Goal: Task Accomplishment & Management: Use online tool/utility

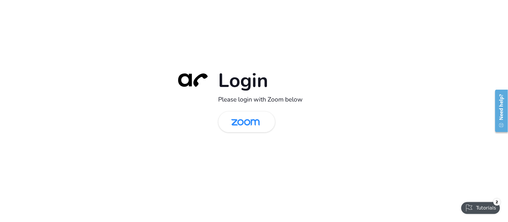
drag, startPoint x: 29, startPoint y: 160, endPoint x: 41, endPoint y: 155, distance: 12.8
click at [29, 160] on div "Login Please login with Zoom below" at bounding box center [254, 111] width 508 height 222
click at [242, 128] on img at bounding box center [245, 122] width 41 height 19
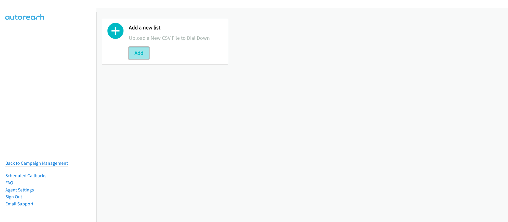
click at [136, 58] on button "Add" at bounding box center [139, 53] width 20 height 12
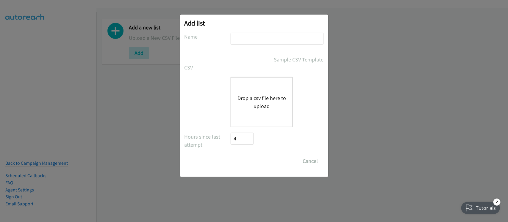
click at [260, 26] on h2 "Add list" at bounding box center [253, 23] width 139 height 8
drag, startPoint x: 255, startPoint y: 40, endPoint x: 258, endPoint y: 43, distance: 4.8
click at [255, 40] on input "text" at bounding box center [276, 39] width 93 height 12
type input "DATA"
click at [261, 91] on div "Drop a csv file here to upload" at bounding box center [261, 102] width 62 height 51
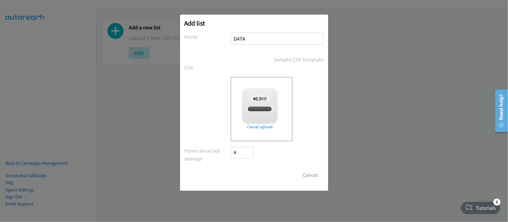
checkbox input "true"
click at [246, 176] on input "Save List" at bounding box center [246, 175] width 31 height 12
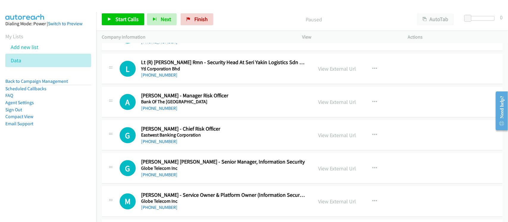
scroll to position [2379, 0]
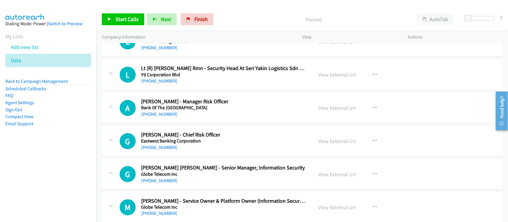
drag, startPoint x: 169, startPoint y: 116, endPoint x: 184, endPoint y: 117, distance: 14.9
click at [169, 116] on link "+63 917 507 6373" at bounding box center [159, 114] width 36 height 6
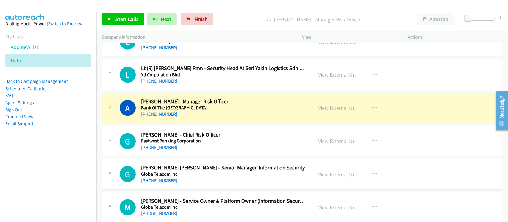
click at [332, 111] on link "View External Url" at bounding box center [337, 108] width 38 height 7
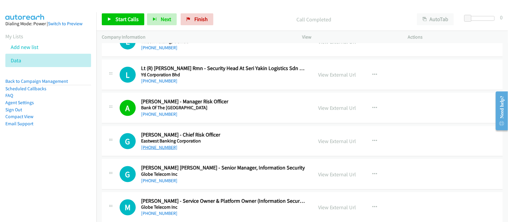
click at [157, 150] on link "+63 908 887 5422" at bounding box center [159, 148] width 36 height 6
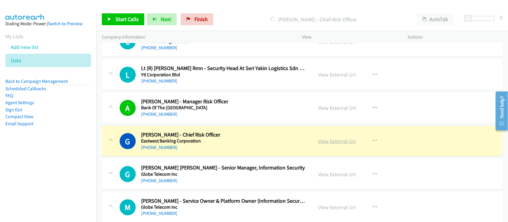
click at [335, 143] on link "View External Url" at bounding box center [337, 141] width 38 height 7
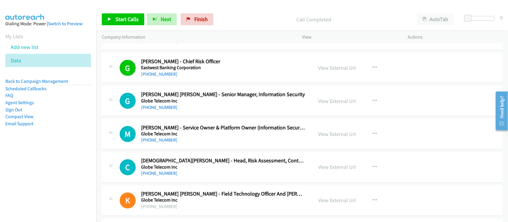
scroll to position [2453, 0]
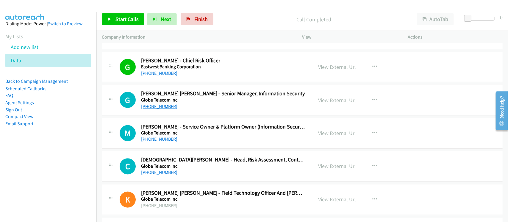
click at [164, 109] on link "+63 917 588 1754" at bounding box center [159, 107] width 36 height 6
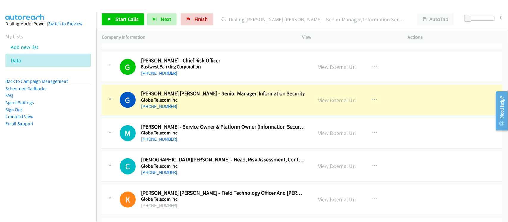
drag, startPoint x: 165, startPoint y: 113, endPoint x: 179, endPoint y: 113, distance: 13.7
click at [165, 109] on link "+63 917 588 1754" at bounding box center [159, 107] width 36 height 6
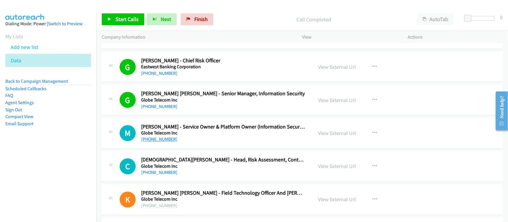
click at [169, 142] on link "+63 917 588 9364" at bounding box center [159, 140] width 36 height 6
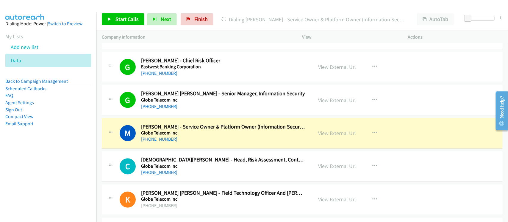
click at [204, 150] on td "M Callback Scheduled Mark Joson - Service Owner & Platform Owner (Information S…" at bounding box center [301, 133] width 411 height 33
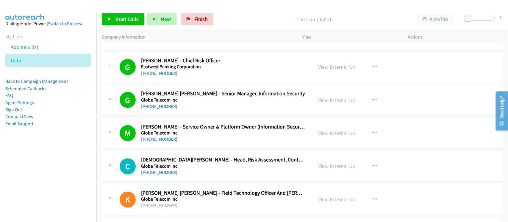
click at [215, 143] on div "+63 917 588 9364" at bounding box center [223, 139] width 164 height 7
click at [166, 175] on link "+63 917 688 3177" at bounding box center [159, 173] width 36 height 6
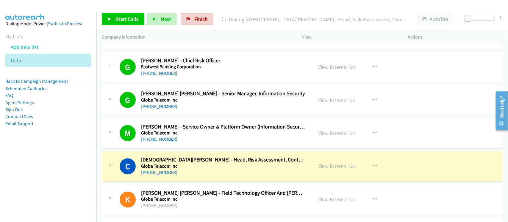
scroll to position [2490, 0]
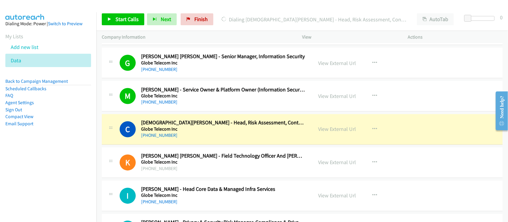
click at [198, 133] on h5 "Globe Telecom Inc" at bounding box center [223, 130] width 164 height 6
click at [329, 133] on link "View External Url" at bounding box center [337, 129] width 38 height 7
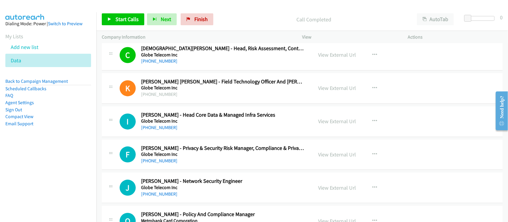
scroll to position [2602, 0]
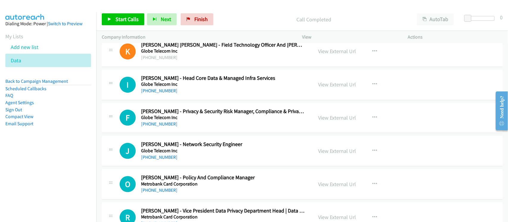
click at [164, 121] on h5 "Globe Telecom Inc" at bounding box center [223, 118] width 164 height 6
click at [164, 127] on link "+63 917 688 3413" at bounding box center [159, 124] width 36 height 6
click at [203, 133] on div "F Callback Scheduled Francelle Ricofuerto - Privacy & Security Risk Manager, Co…" at bounding box center [302, 118] width 400 height 31
click at [164, 160] on link "+63 917 688 0814" at bounding box center [159, 158] width 36 height 6
click at [200, 166] on div "J Callback Scheduled Jan Jericho Belderol - Network Security Engineer Globe Tel…" at bounding box center [302, 151] width 400 height 31
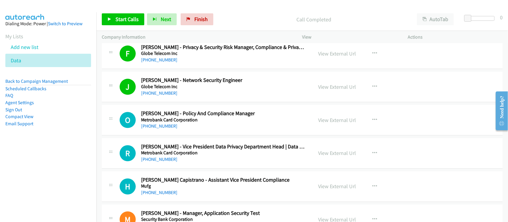
scroll to position [2676, 0]
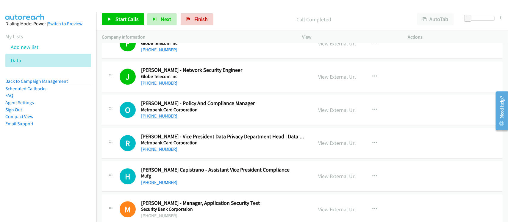
click at [155, 119] on link "+63 905 526 5300" at bounding box center [159, 116] width 36 height 6
drag, startPoint x: 217, startPoint y: 161, endPoint x: 213, endPoint y: 161, distance: 3.9
click at [217, 159] on div "R Callback Scheduled Rommel Oquendo - Vice President Data Privacy Department He…" at bounding box center [302, 143] width 400 height 31
click at [156, 152] on link "+63 918 946 8009" at bounding box center [159, 150] width 36 height 6
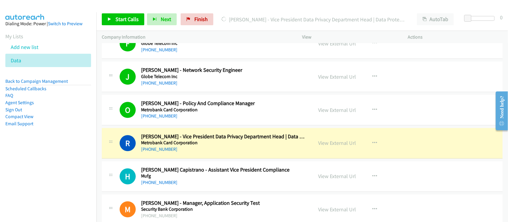
click at [195, 152] on div "+63 918 946 8009" at bounding box center [223, 149] width 164 height 7
click at [332, 147] on link "View External Url" at bounding box center [337, 143] width 38 height 7
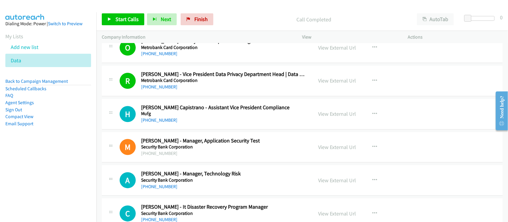
scroll to position [2750, 0]
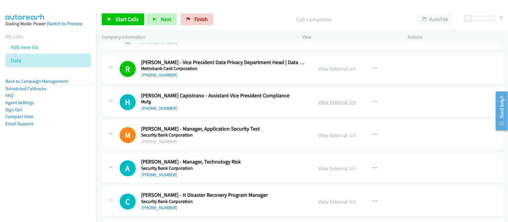
click at [335, 106] on link "View External Url" at bounding box center [337, 102] width 38 height 7
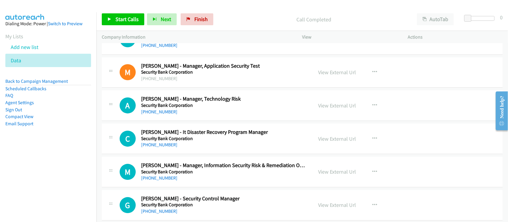
scroll to position [2825, 0]
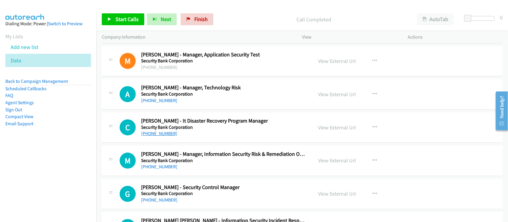
drag, startPoint x: 151, startPoint y: 139, endPoint x: 160, endPoint y: 138, distance: 9.0
click at [148, 131] on h5 "Security Bank Corporation" at bounding box center [223, 128] width 164 height 6
click at [150, 136] on link "+63 33 320 0919" at bounding box center [159, 134] width 36 height 6
click at [189, 91] on h2 "Anna Diaz - Manager, Technology Risk" at bounding box center [223, 87] width 164 height 7
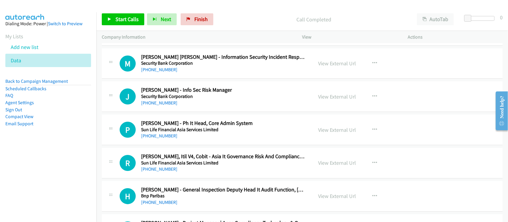
scroll to position [3010, 0]
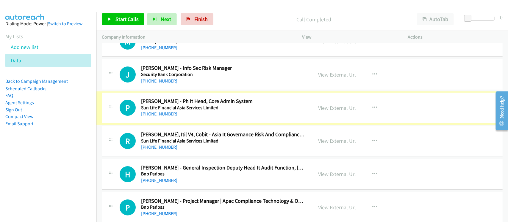
click at [166, 117] on link "+63 971 373 9535" at bounding box center [159, 114] width 36 height 6
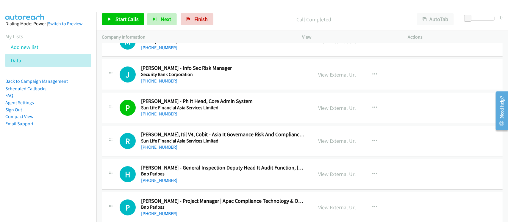
click at [205, 157] on div "R Callback Scheduled Roxanne Manandeg, Itil V4, Cobit - Asia It Governance Risk…" at bounding box center [302, 141] width 400 height 31
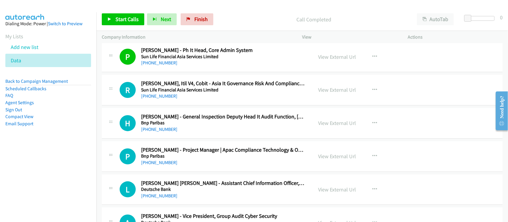
scroll to position [3085, 0]
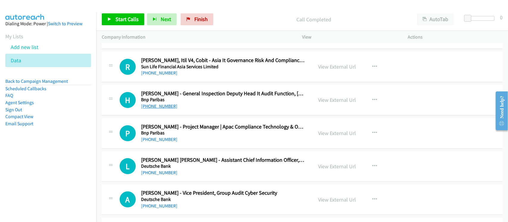
click at [161, 109] on link "+65 8189 8920" at bounding box center [159, 106] width 36 height 6
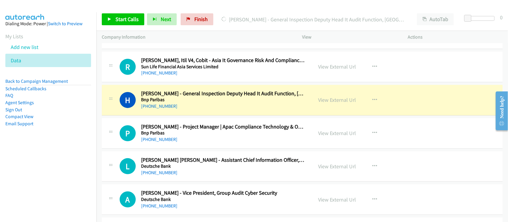
click at [203, 103] on h5 "Bnp Paribas" at bounding box center [223, 100] width 164 height 6
click at [342, 103] on link "View External Url" at bounding box center [337, 100] width 38 height 7
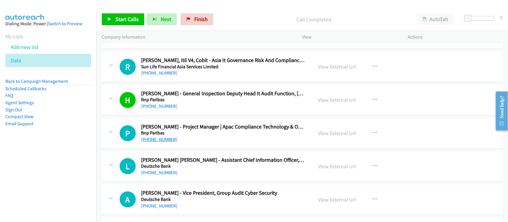
click at [159, 142] on link "+65 9858 3244" at bounding box center [159, 140] width 36 height 6
click at [197, 143] on div "+65 9858 3244" at bounding box center [223, 139] width 164 height 7
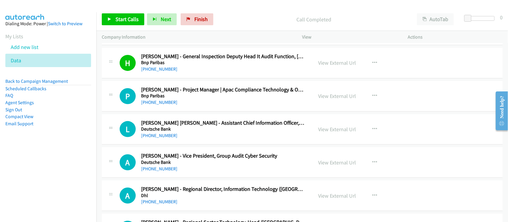
click at [161, 145] on div "L Callback Scheduled Lee Teresa Bl - Assistant Chief Information Officer, To Su…" at bounding box center [302, 129] width 400 height 31
click at [161, 139] on link "+65 6423 7488" at bounding box center [159, 136] width 36 height 6
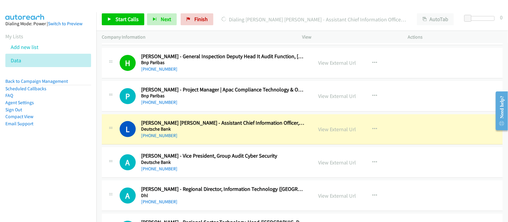
click at [204, 166] on h5 "Deutsche Bank" at bounding box center [223, 163] width 164 height 6
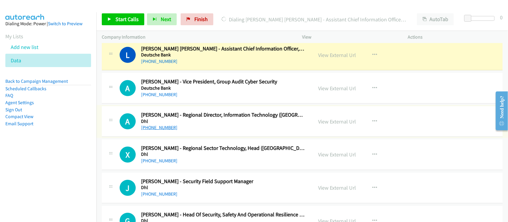
click at [167, 131] on link "+65 6812 5409" at bounding box center [159, 128] width 36 height 6
click at [182, 98] on div "+65 6383 3479" at bounding box center [223, 94] width 164 height 7
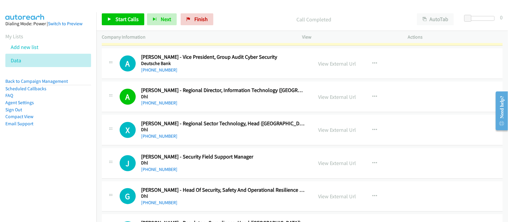
scroll to position [3233, 0]
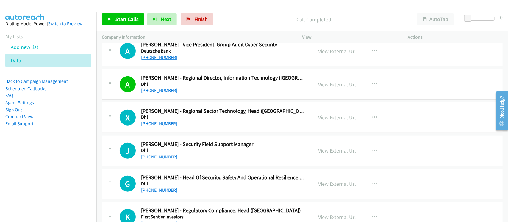
click at [147, 60] on link "+65 6383 3479" at bounding box center [159, 58] width 36 height 6
click at [193, 133] on div "X Callback Scheduled Xu Jian Hong - Regional Sector Technology, Head (Asia Paci…" at bounding box center [302, 118] width 400 height 31
click at [149, 126] on link "+65 9138 3151" at bounding box center [159, 124] width 36 height 6
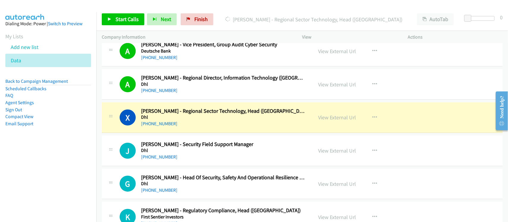
click at [206, 133] on div "X Callback Scheduled Xu Jian Hong - Regional Sector Technology, Head (Asia Paci…" at bounding box center [302, 118] width 400 height 31
click at [201, 128] on div "+65 9138 3151" at bounding box center [223, 123] width 164 height 7
click at [189, 120] on h5 "Dhl" at bounding box center [223, 117] width 164 height 6
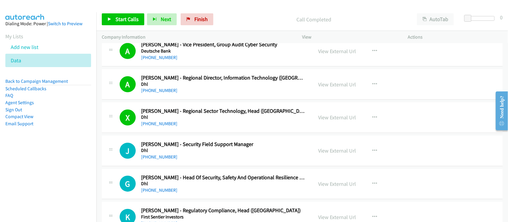
click at [158, 142] on div "J Callback Scheduled Jerome Teo - Security Field Support Manager Dhl Asia/Singa…" at bounding box center [302, 151] width 400 height 31
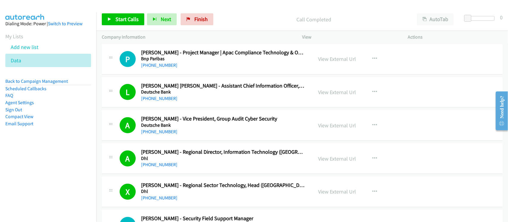
scroll to position [3122, 0]
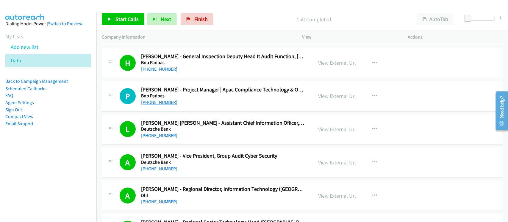
click at [154, 105] on link "+65 9858 3244" at bounding box center [159, 103] width 36 height 6
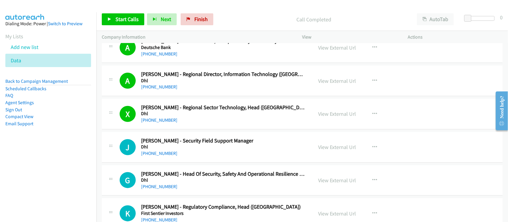
scroll to position [3271, 0]
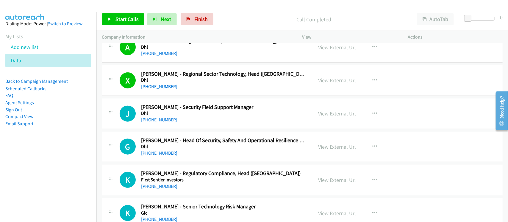
click at [163, 129] on div "J Callback Scheduled Jerome Teo - Security Field Support Manager Dhl Asia/Singa…" at bounding box center [302, 114] width 400 height 31
drag, startPoint x: 160, startPoint y: 126, endPoint x: 352, endPoint y: 164, distance: 196.1
click at [160, 123] on link "+65 6880 6276" at bounding box center [159, 120] width 36 height 6
click at [198, 157] on div "+65 9128 1469" at bounding box center [223, 153] width 164 height 7
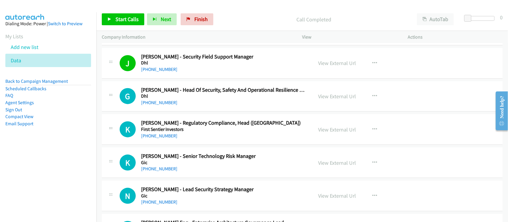
scroll to position [3345, 0]
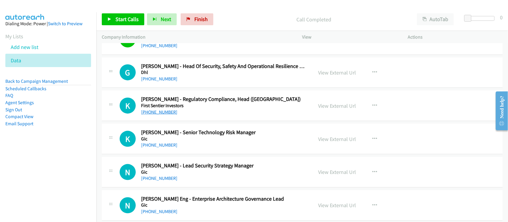
drag, startPoint x: 153, startPoint y: 116, endPoint x: 158, endPoint y: 115, distance: 5.2
click at [153, 115] on link "+65 6580 1387" at bounding box center [159, 112] width 36 height 6
click at [198, 149] on div "+65 9836 0093" at bounding box center [223, 145] width 164 height 7
click at [165, 148] on link "+65 9836 0093" at bounding box center [159, 145] width 36 height 6
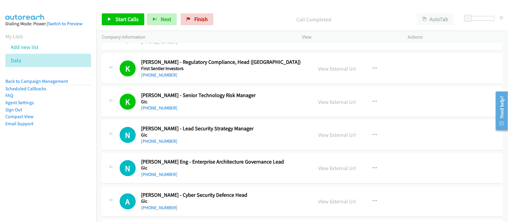
click at [164, 112] on div "+65 9836 0093" at bounding box center [223, 108] width 164 height 7
drag, startPoint x: 164, startPoint y: 112, endPoint x: 242, endPoint y: 122, distance: 78.6
click at [164, 111] on link "+65 9836 0093" at bounding box center [159, 108] width 36 height 6
click at [201, 145] on div "+65 6889 8480" at bounding box center [223, 141] width 164 height 7
click at [158, 144] on link "+65 6889 8480" at bounding box center [159, 142] width 36 height 6
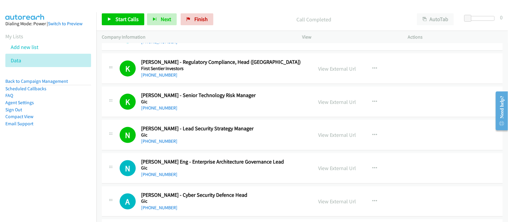
click at [208, 151] on div "N Callback Scheduled Nic Tan - Lead Security Strategy Manager Gic Asia/Singapor…" at bounding box center [302, 135] width 400 height 31
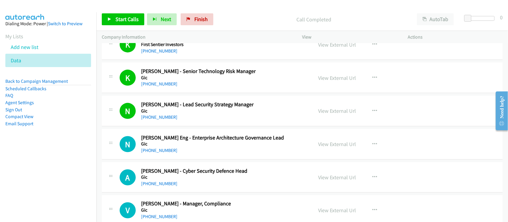
scroll to position [3419, 0]
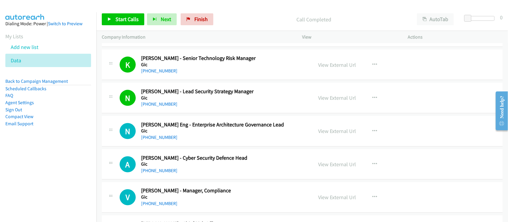
drag, startPoint x: 157, startPoint y: 142, endPoint x: 232, endPoint y: 142, distance: 75.5
click at [157, 140] on link "+65 6889 5282" at bounding box center [159, 138] width 36 height 6
click at [197, 167] on h5 "Gic" at bounding box center [223, 164] width 164 height 6
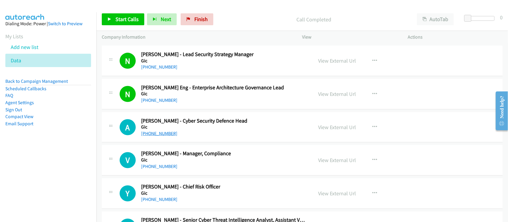
click at [166, 136] on link "+1 786-262-2950" at bounding box center [159, 134] width 36 height 6
click at [160, 170] on link "+65 6889 8139" at bounding box center [159, 167] width 36 height 6
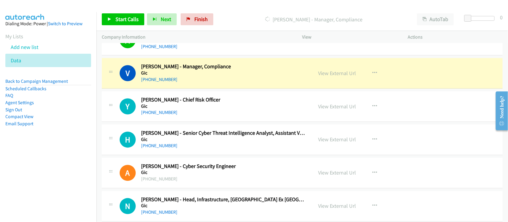
scroll to position [3531, 0]
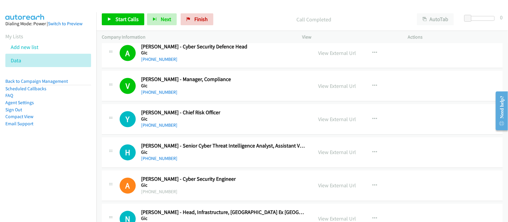
drag, startPoint x: 161, startPoint y: 132, endPoint x: 189, endPoint y: 132, distance: 27.7
click at [161, 128] on link "+65 8533 0983" at bounding box center [159, 126] width 36 height 6
drag, startPoint x: 161, startPoint y: 131, endPoint x: 174, endPoint y: 130, distance: 12.6
click at [161, 128] on link "+65 8533 0983" at bounding box center [159, 126] width 36 height 6
click at [212, 129] on div "+65 8533 0983" at bounding box center [223, 125] width 164 height 7
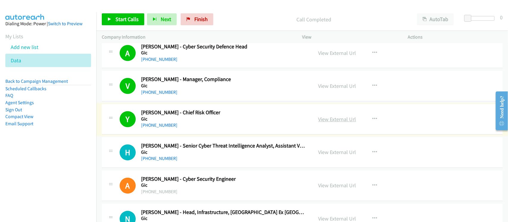
click at [341, 123] on link "View External Url" at bounding box center [337, 119] width 38 height 7
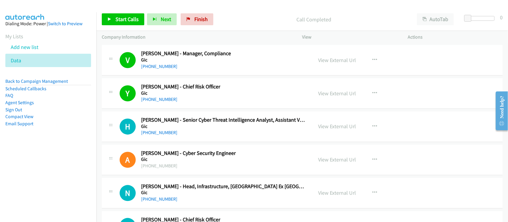
scroll to position [3568, 0]
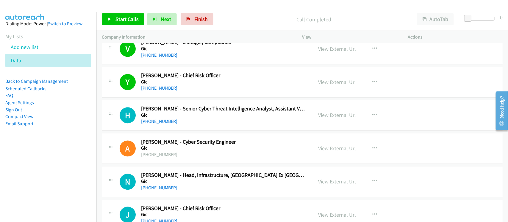
click at [234, 125] on div "+65 9105 7117" at bounding box center [223, 121] width 164 height 7
click at [148, 125] on link "+65 9105 7117" at bounding box center [159, 122] width 36 height 6
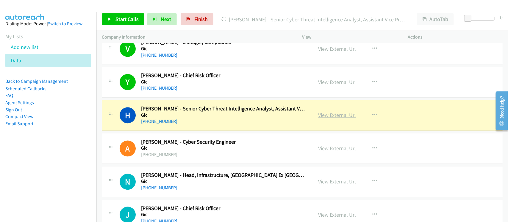
click at [338, 119] on link "View External Url" at bounding box center [337, 115] width 38 height 7
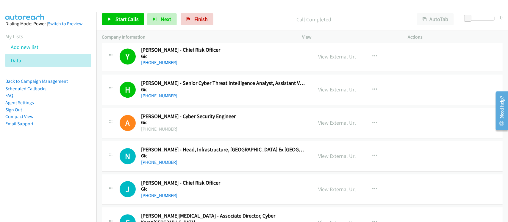
scroll to position [3642, 0]
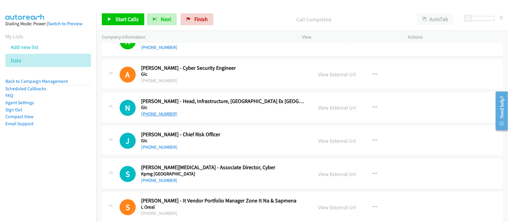
click at [151, 117] on link "+65 8722 2248" at bounding box center [159, 114] width 36 height 6
click at [152, 150] on link "+65 6889 8314" at bounding box center [159, 147] width 36 height 6
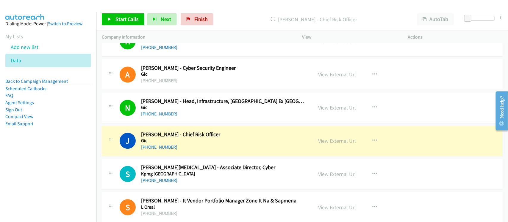
scroll to position [3679, 0]
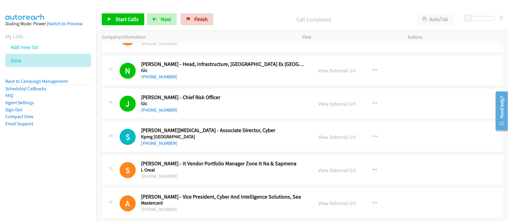
click at [152, 146] on link "+65 9636 7790" at bounding box center [159, 144] width 36 height 6
click at [174, 147] on div "+65 9636 7790" at bounding box center [223, 143] width 164 height 7
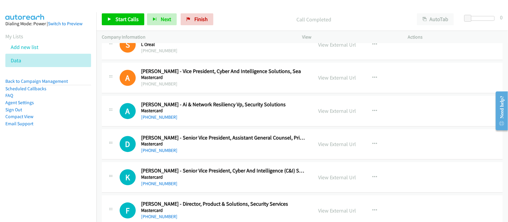
scroll to position [3828, 0]
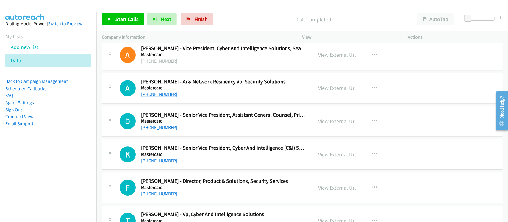
click at [161, 97] on link "+65 6390 6119" at bounding box center [159, 95] width 36 height 6
click at [188, 137] on div "D Callback Scheduled Derek Ho - Senior Vice President, Assistant General Counse…" at bounding box center [302, 121] width 400 height 31
click at [163, 131] on link "+65 6390 5946" at bounding box center [159, 128] width 36 height 6
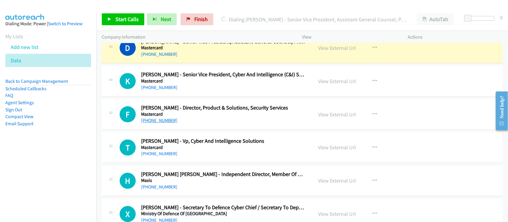
scroll to position [3902, 0]
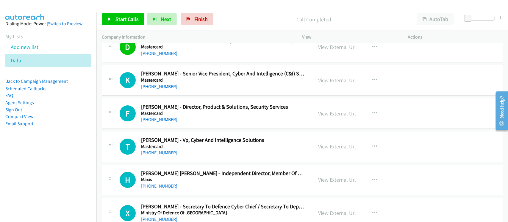
click at [197, 90] on div "+65 9010 2845" at bounding box center [223, 86] width 164 height 7
click at [159, 89] on link "+65 9010 2845" at bounding box center [159, 87] width 36 height 6
click at [205, 117] on h5 "Mastercard" at bounding box center [223, 114] width 164 height 6
click at [165, 122] on link "+65 9627 3847" at bounding box center [159, 120] width 36 height 6
drag, startPoint x: 170, startPoint y: 159, endPoint x: 166, endPoint y: 159, distance: 3.3
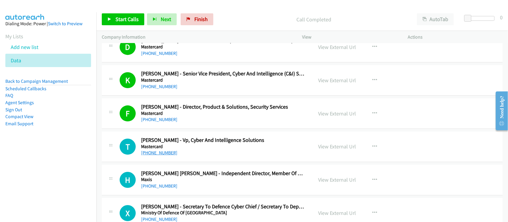
click at [170, 157] on div "+65 9010 3875" at bounding box center [223, 153] width 164 height 7
drag, startPoint x: 163, startPoint y: 159, endPoint x: 191, endPoint y: 159, distance: 28.2
click at [163, 156] on link "+65 9010 3875" at bounding box center [159, 153] width 36 height 6
drag, startPoint x: 204, startPoint y: 164, endPoint x: 209, endPoint y: 155, distance: 10.3
click at [204, 162] on div "T Callback Scheduled Thomas Verghese - Vp, Cyber And Intelligence Solutions Mas…" at bounding box center [302, 147] width 400 height 31
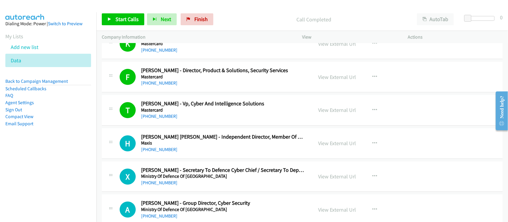
scroll to position [3939, 0]
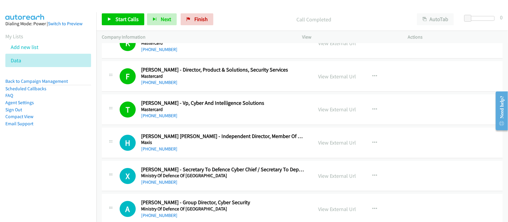
drag, startPoint x: 158, startPoint y: 153, endPoint x: 176, endPoint y: 155, distance: 17.3
click at [158, 152] on link "+65 9780 1948" at bounding box center [159, 149] width 36 height 6
click at [198, 158] on div "H Callback Scheduled Huey Tyng Ooi - Independent Director, Member Of Transforma…" at bounding box center [302, 143] width 400 height 31
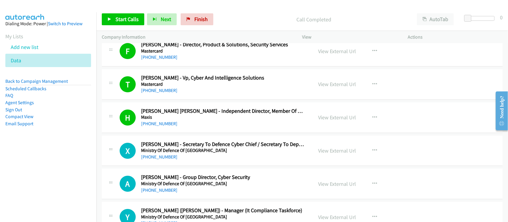
scroll to position [3977, 0]
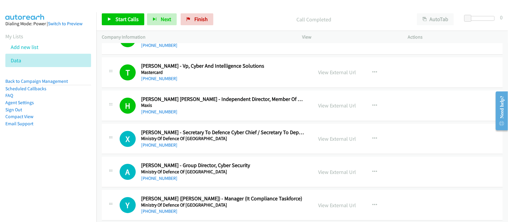
click at [160, 149] on div "+65 9297 6269" at bounding box center [223, 145] width 164 height 7
click at [162, 148] on link "+65 9297 6269" at bounding box center [159, 145] width 36 height 6
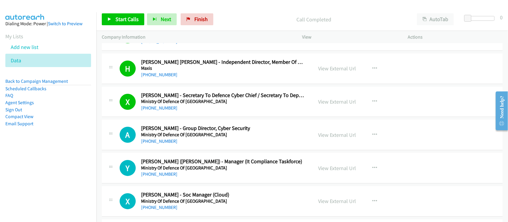
scroll to position [4088, 0]
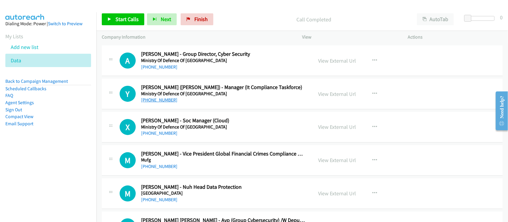
click at [161, 103] on link "+65 9339 4948" at bounding box center [159, 100] width 36 height 6
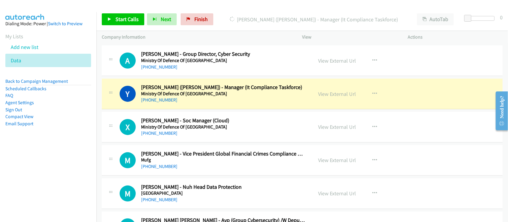
click at [204, 109] on div "Y Callback Scheduled Yefeng Yang (Jayden) - Manager (It Compliance Taskforce) M…" at bounding box center [302, 94] width 400 height 31
click at [318, 98] on link "View External Url" at bounding box center [337, 94] width 38 height 7
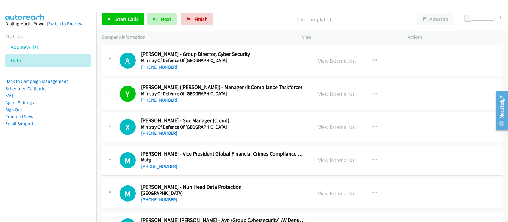
click at [162, 136] on link "+65 9380 1300" at bounding box center [159, 134] width 36 height 6
drag, startPoint x: 183, startPoint y: 158, endPoint x: 186, endPoint y: 155, distance: 4.5
click at [183, 158] on h2 "Millicent C. - Vice President Global Financial Crimes Compliance Testing" at bounding box center [223, 154] width 164 height 7
click at [152, 136] on link "+65 9380 1300" at bounding box center [159, 134] width 36 height 6
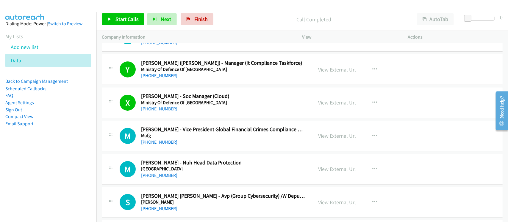
scroll to position [4125, 0]
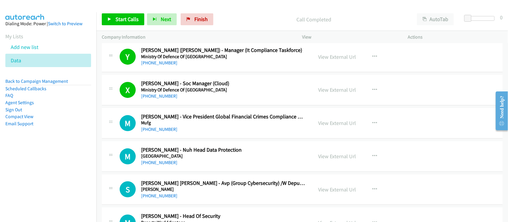
click at [148, 133] on div "+65 9720 3378" at bounding box center [223, 129] width 164 height 7
click at [148, 132] on link "+65 9720 3378" at bounding box center [159, 130] width 36 height 6
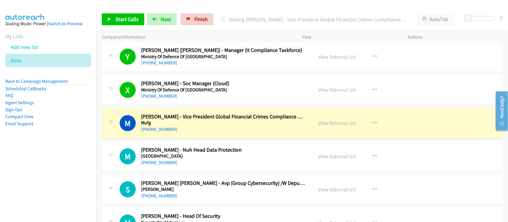
click at [200, 139] on div "M Callback Scheduled Millicent C. - Vice President Global Financial Crimes Comp…" at bounding box center [302, 123] width 400 height 31
click at [334, 127] on link "View External Url" at bounding box center [337, 123] width 38 height 7
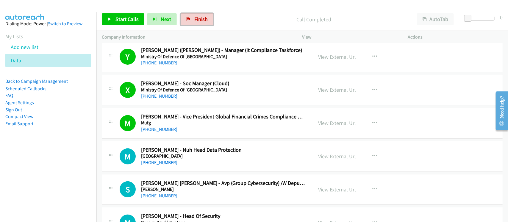
drag, startPoint x: 200, startPoint y: 22, endPoint x: 294, endPoint y: 48, distance: 97.2
click at [200, 22] on span "Finish" at bounding box center [200, 19] width 13 height 7
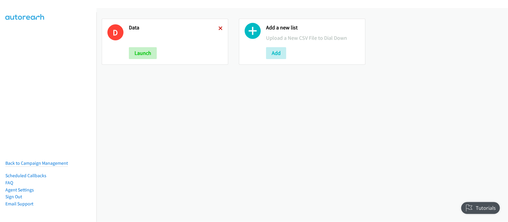
click at [219, 27] on icon at bounding box center [220, 29] width 4 height 4
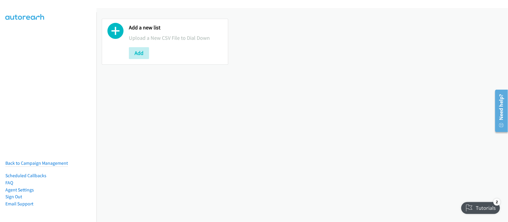
click at [140, 46] on div "Add a new list Upload a New CSV File to Dial Down Add" at bounding box center [176, 41] width 94 height 35
click at [146, 53] on button "Add" at bounding box center [139, 53] width 20 height 12
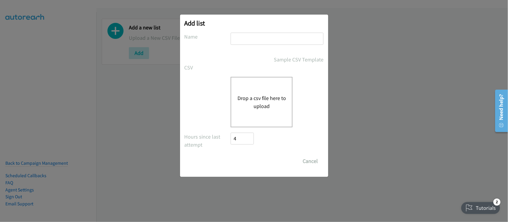
drag, startPoint x: 297, startPoint y: 42, endPoint x: 293, endPoint y: 45, distance: 5.2
click at [297, 42] on input "text" at bounding box center [276, 39] width 93 height 12
type input "DATA"
click at [262, 97] on button "Drop a csv file here to upload" at bounding box center [261, 102] width 49 height 16
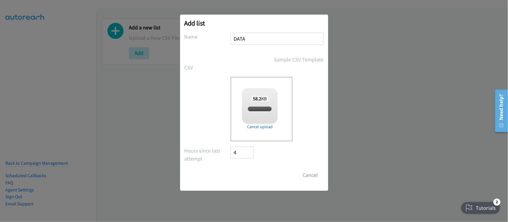
checkbox input "true"
click at [213, 97] on div "Drop a csv file here to upload 58.2 KB split_2.csv Check Error Remove file" at bounding box center [253, 109] width 139 height 65
click at [245, 179] on input "Save List" at bounding box center [246, 175] width 31 height 12
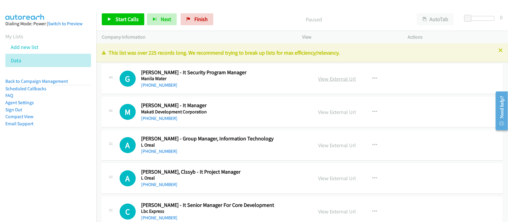
click at [330, 82] on link "View External Url" at bounding box center [337, 79] width 38 height 7
drag, startPoint x: 161, startPoint y: 118, endPoint x: 165, endPoint y: 115, distance: 5.1
click at [161, 118] on link "[PHONE_NUMBER]" at bounding box center [159, 119] width 36 height 6
click at [202, 159] on div "A Callback Scheduled [PERSON_NAME] - Group Manager, Information Technology L Or…" at bounding box center [302, 145] width 400 height 31
click at [154, 156] on div "A Callback Scheduled [PERSON_NAME] - Group Manager, Information Technology L Or…" at bounding box center [302, 145] width 400 height 31
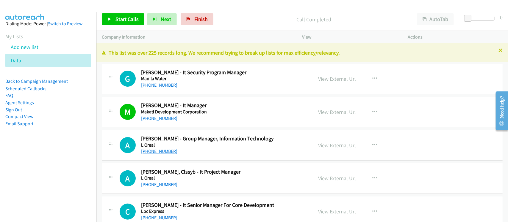
click at [156, 153] on link "+63 919 062 6835" at bounding box center [159, 152] width 36 height 6
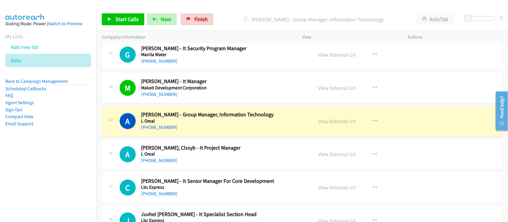
scroll to position [37, 0]
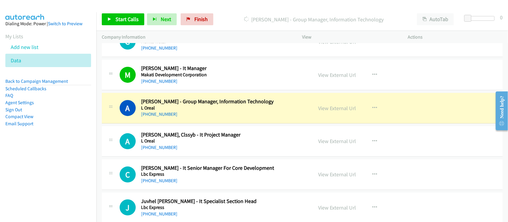
click at [205, 148] on div "+63 955 579 9484" at bounding box center [223, 147] width 164 height 7
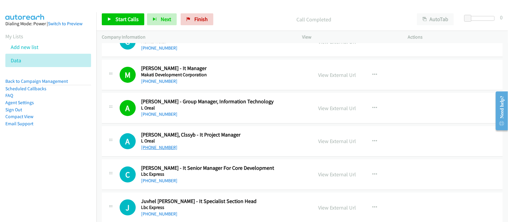
drag, startPoint x: 158, startPoint y: 150, endPoint x: 172, endPoint y: 149, distance: 14.6
click at [158, 150] on link "+63 955 579 9484" at bounding box center [159, 148] width 36 height 6
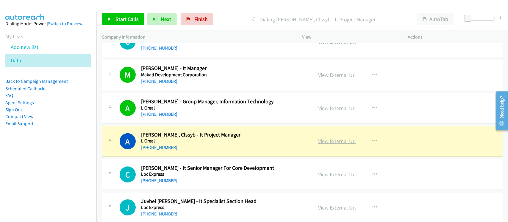
click at [332, 142] on link "View External Url" at bounding box center [337, 141] width 38 height 7
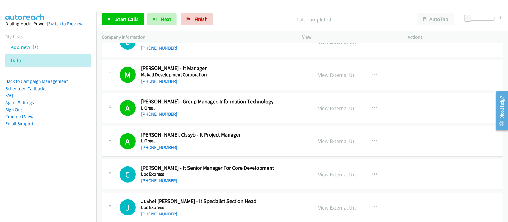
scroll to position [74, 0]
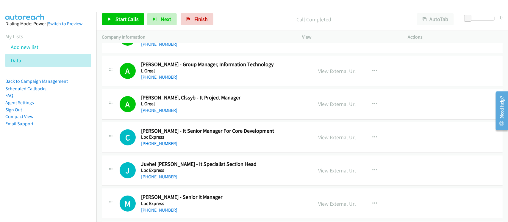
drag, startPoint x: 164, startPoint y: 142, endPoint x: 230, endPoint y: 144, distance: 66.0
click at [164, 142] on link "+63 928 778 2270" at bounding box center [159, 144] width 36 height 6
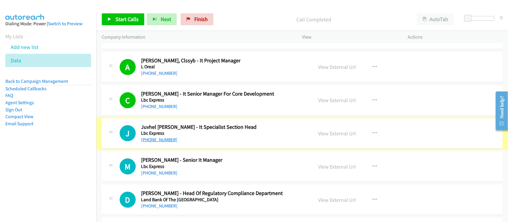
scroll to position [111, 0]
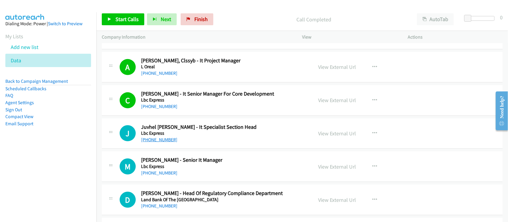
click at [158, 139] on link "+63 917 180 7823" at bounding box center [159, 140] width 36 height 6
click at [168, 172] on link "+63 917 569 0835" at bounding box center [159, 173] width 36 height 6
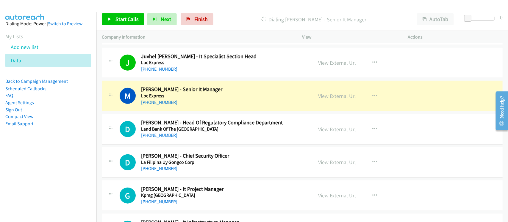
scroll to position [186, 0]
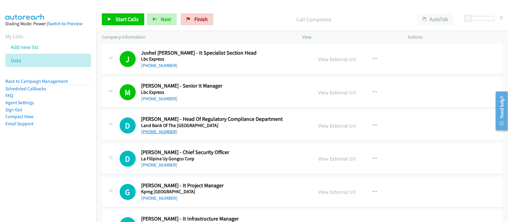
click at [165, 134] on link "+63 918 923 5181" at bounding box center [159, 132] width 36 height 6
click at [206, 164] on div "+63 967 374 7105" at bounding box center [223, 165] width 164 height 7
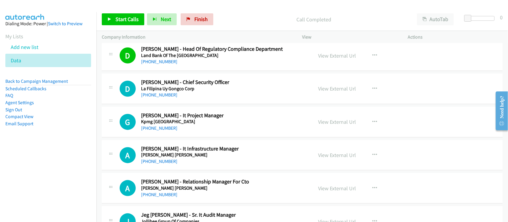
scroll to position [260, 0]
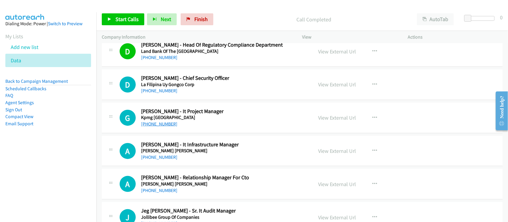
click at [158, 127] on link "+63 917 514 1219" at bounding box center [159, 124] width 36 height 6
click at [160, 158] on link "+63 933 685 2772" at bounding box center [159, 158] width 36 height 6
drag, startPoint x: 190, startPoint y: 154, endPoint x: 194, endPoint y: 147, distance: 8.1
click at [190, 154] on h5 "Jp Morgan Chase" at bounding box center [223, 151] width 164 height 6
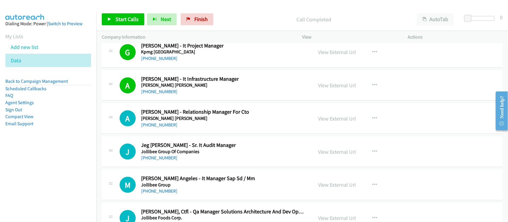
scroll to position [334, 0]
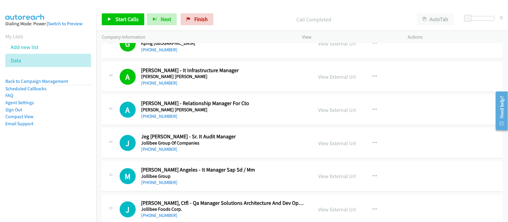
drag, startPoint x: 159, startPoint y: 150, endPoint x: 244, endPoint y: 161, distance: 85.7
click at [159, 150] on link "+63 917 501 0075" at bounding box center [159, 150] width 36 height 6
click at [210, 153] on div "+63 917 501 0075" at bounding box center [223, 149] width 164 height 7
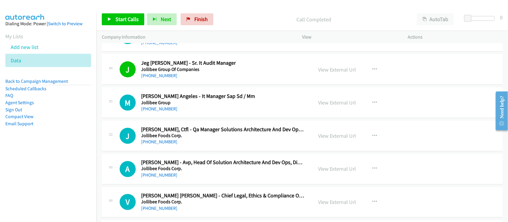
scroll to position [409, 0]
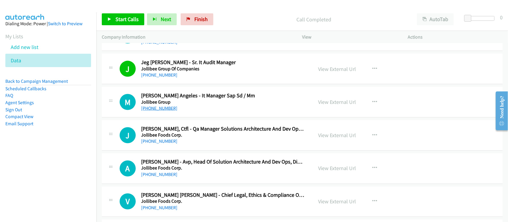
click at [164, 111] on link "+63 917 829 9017" at bounding box center [159, 109] width 36 height 6
click at [200, 145] on div "+63 977 062 9096" at bounding box center [223, 141] width 164 height 7
click at [160, 139] on link "+63 977 062 9096" at bounding box center [159, 142] width 36 height 6
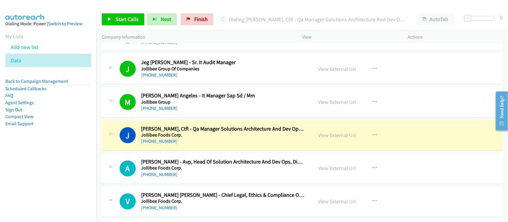
click at [212, 133] on h5 "Jollibee Foods Corp." at bounding box center [223, 135] width 164 height 6
click at [332, 136] on link "View External Url" at bounding box center [337, 135] width 38 height 7
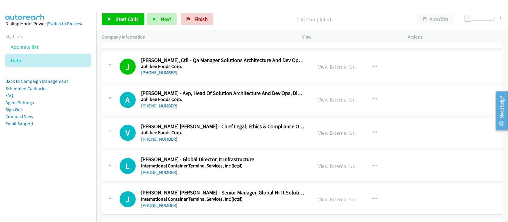
scroll to position [483, 0]
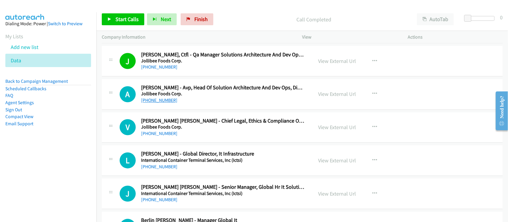
click at [172, 100] on link "+63 920 981 3808" at bounding box center [159, 101] width 36 height 6
click at [191, 138] on div "+63 917 532 9538" at bounding box center [223, 134] width 164 height 7
click at [164, 136] on link "+63 917 532 9538" at bounding box center [159, 134] width 36 height 6
click at [216, 131] on div "+63 917 532 9538" at bounding box center [223, 134] width 164 height 7
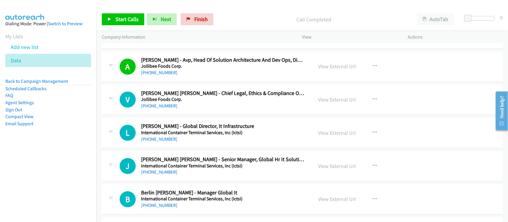
scroll to position [557, 0]
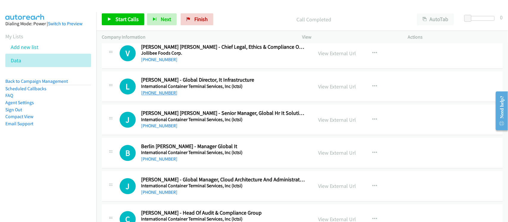
click at [161, 95] on link "+63 917 126 4778" at bounding box center [159, 93] width 36 height 6
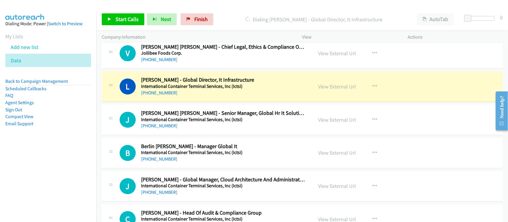
click at [201, 127] on div "+63 915 431 5600" at bounding box center [223, 125] width 164 height 7
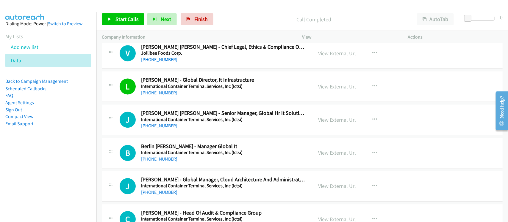
drag, startPoint x: 164, startPoint y: 125, endPoint x: 203, endPoint y: 133, distance: 39.1
click at [164, 125] on link "+63 915 431 5600" at bounding box center [159, 126] width 36 height 6
drag, startPoint x: 164, startPoint y: 158, endPoint x: 245, endPoint y: 158, distance: 80.9
click at [164, 158] on link "+63 917 726 6683" at bounding box center [159, 159] width 36 height 6
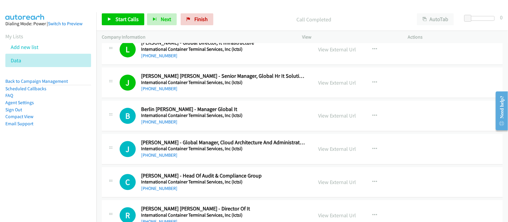
scroll to position [632, 0]
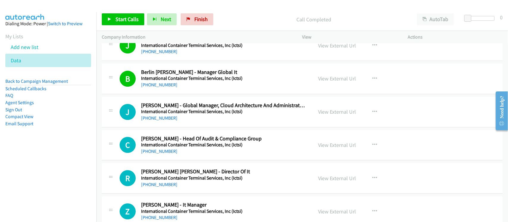
click at [196, 122] on div "+63 917 306 7072" at bounding box center [223, 118] width 164 height 7
drag, startPoint x: 152, startPoint y: 117, endPoint x: 156, endPoint y: 116, distance: 4.2
click at [152, 117] on link "+63 917 306 7072" at bounding box center [159, 118] width 36 height 6
click at [200, 155] on div "+63 917 803 1078" at bounding box center [223, 151] width 164 height 7
click at [169, 154] on link "+63 917 803 1078" at bounding box center [159, 152] width 36 height 6
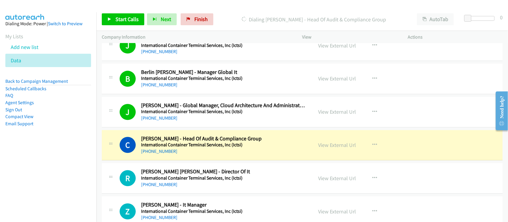
click at [205, 161] on div "C Callback Scheduled Catherine Castro - Head Of Audit & Compliance Group Intern…" at bounding box center [302, 145] width 400 height 31
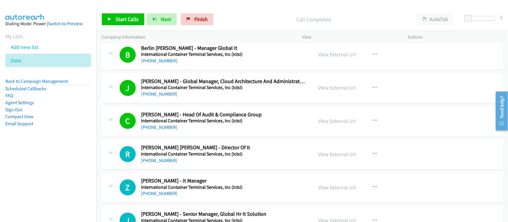
scroll to position [669, 0]
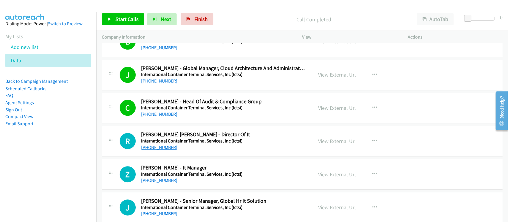
click at [170, 150] on link "+63 908 819 8981" at bounding box center [159, 148] width 36 height 6
drag, startPoint x: 155, startPoint y: 183, endPoint x: 322, endPoint y: 175, distance: 167.0
click at [155, 183] on link "+63 920 963 1654" at bounding box center [159, 181] width 36 height 6
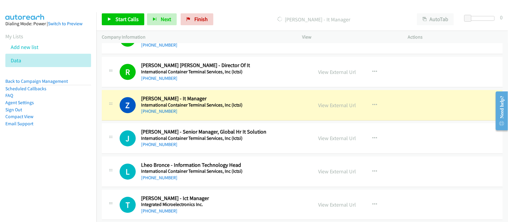
scroll to position [743, 0]
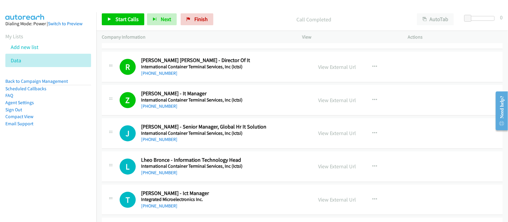
click at [213, 138] on div "+63 917 831 6879" at bounding box center [223, 139] width 164 height 7
click at [164, 141] on link "+63 917 831 6879" at bounding box center [159, 140] width 36 height 6
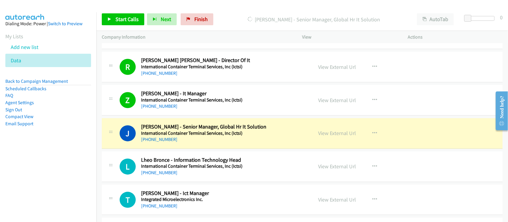
click at [191, 143] on div "+63 917 831 6879" at bounding box center [223, 139] width 164 height 7
click at [322, 132] on link "View External Url" at bounding box center [337, 133] width 38 height 7
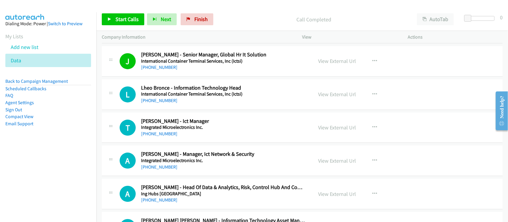
scroll to position [818, 0]
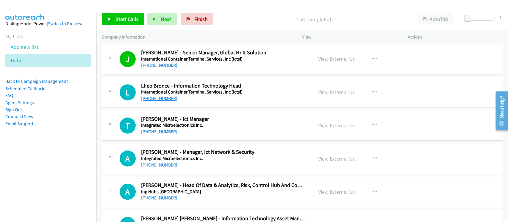
click at [157, 97] on link "+63 920 962 4240" at bounding box center [159, 99] width 36 height 6
click at [206, 134] on div "+63 917 803 4437" at bounding box center [223, 131] width 164 height 7
drag, startPoint x: 166, startPoint y: 131, endPoint x: 194, endPoint y: 134, distance: 27.2
click at [166, 131] on link "+63 917 803 4437" at bounding box center [159, 132] width 36 height 6
click at [213, 144] on td "A Callback Scheduled Aldrin Lopez - Manager, Ict Network & Security Integrated …" at bounding box center [301, 158] width 411 height 33
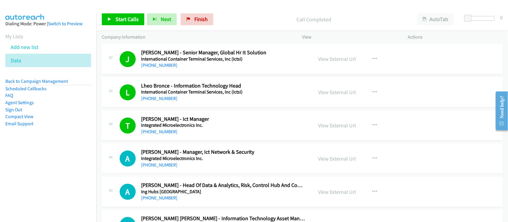
scroll to position [855, 0]
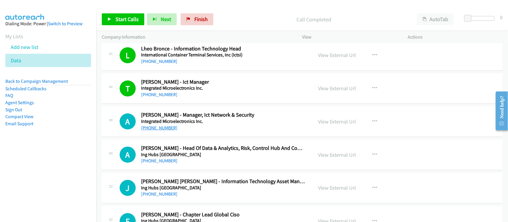
click at [164, 128] on link "+63 917 544 1383" at bounding box center [159, 128] width 36 height 6
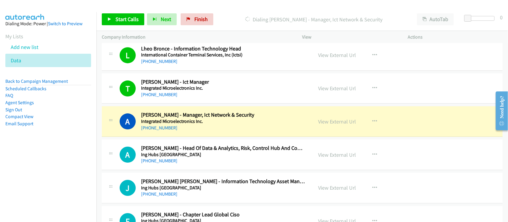
click at [222, 126] on div "+63 917 544 1383" at bounding box center [223, 128] width 164 height 7
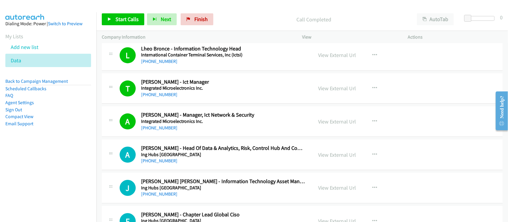
click at [195, 157] on h5 "Ing Hubs Philippines" at bounding box center [223, 155] width 164 height 6
click at [164, 161] on link "+63 908 876 0282" at bounding box center [159, 161] width 36 height 6
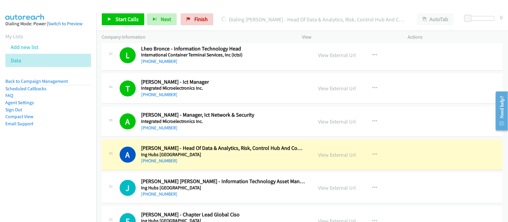
click at [217, 167] on div "A Callback Scheduled Arman King Millar - Head Of Data & Analytics, Risk, Contro…" at bounding box center [302, 155] width 400 height 31
click at [212, 164] on div "+63 908 876 0282" at bounding box center [223, 161] width 164 height 7
click at [343, 157] on link "View External Url" at bounding box center [337, 155] width 38 height 7
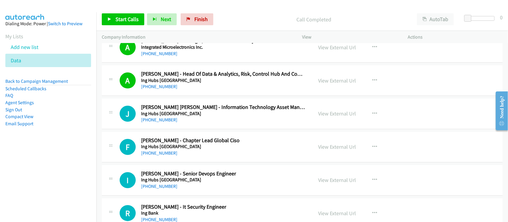
scroll to position [966, 0]
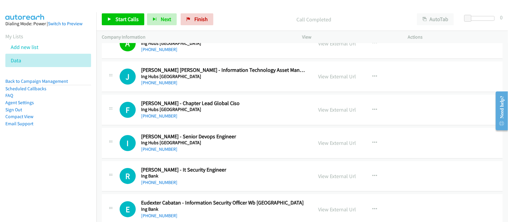
drag, startPoint x: 161, startPoint y: 85, endPoint x: 245, endPoint y: 103, distance: 85.4
click at [161, 85] on link "+63 926 052 1212" at bounding box center [159, 83] width 36 height 6
click at [163, 118] on link "+63 918 283 9981" at bounding box center [159, 116] width 36 height 6
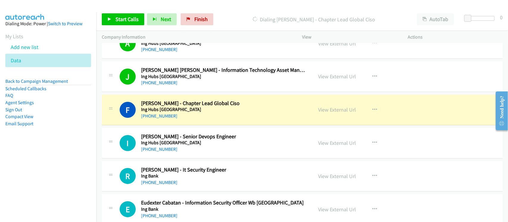
click at [210, 118] on div "+63 918 283 9981" at bounding box center [223, 116] width 164 height 7
drag, startPoint x: 195, startPoint y: 164, endPoint x: 189, endPoint y: 162, distance: 6.2
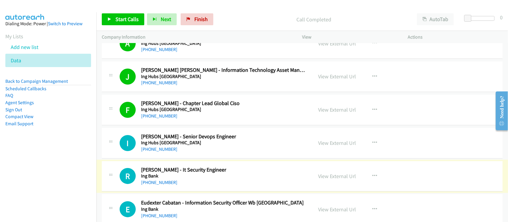
click at [163, 146] on h5 "Ing Hubs Philippines" at bounding box center [223, 143] width 164 height 6
click at [164, 152] on link "+63 917 871 7426" at bounding box center [159, 150] width 36 height 6
click at [204, 160] on td "I Callback Scheduled Ian De Guzman - Senior Devops Engineer Ing Hubs Philippine…" at bounding box center [301, 143] width 411 height 33
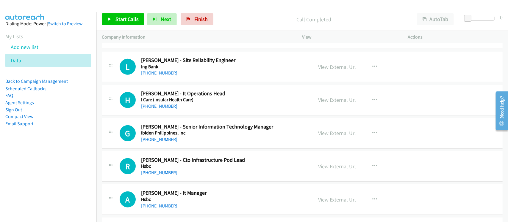
scroll to position [1152, 0]
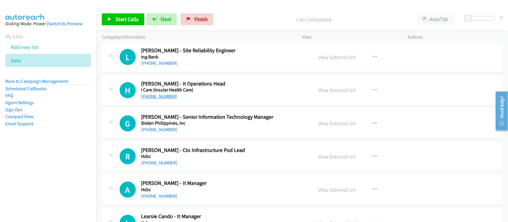
click at [161, 97] on link "+63 918 949 0871" at bounding box center [159, 97] width 36 height 6
drag, startPoint x: 171, startPoint y: 133, endPoint x: 185, endPoint y: 133, distance: 14.3
click at [171, 133] on link "+63 998 963 0697" at bounding box center [159, 130] width 36 height 6
click at [201, 149] on h2 "Robelle Ramas Abad - Cto Infrastructure Pod Lead" at bounding box center [223, 150] width 164 height 7
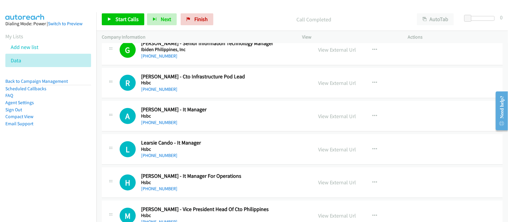
scroll to position [1226, 0]
click at [161, 88] on link "+63 917 572 9995" at bounding box center [159, 89] width 36 height 6
click at [200, 97] on div "R Callback Scheduled Robelle Ramas Abad - Cto Infrastructure Pod Lead Hsbc Asia…" at bounding box center [302, 82] width 400 height 31
drag, startPoint x: 152, startPoint y: 88, endPoint x: 192, endPoint y: 95, distance: 40.3
click at [152, 88] on link "+63 917 572 9995" at bounding box center [159, 89] width 36 height 6
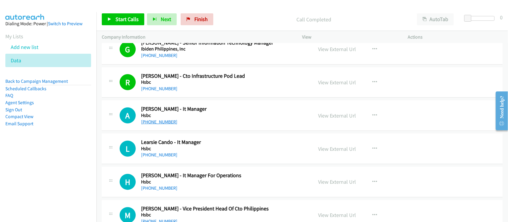
click at [169, 122] on link "+63 917 825 8711" at bounding box center [159, 122] width 36 height 6
click at [150, 155] on link "+63 915 453 8243" at bounding box center [159, 155] width 36 height 6
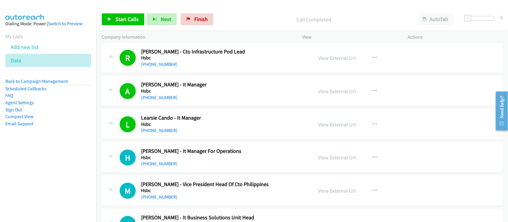
scroll to position [1264, 0]
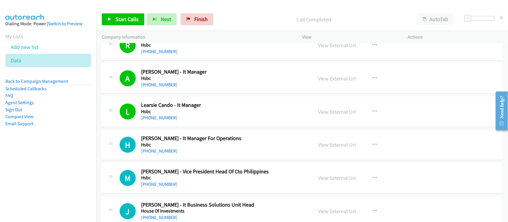
click at [200, 151] on div "+63 998 598 4496" at bounding box center [223, 151] width 164 height 7
click at [146, 153] on link "+63 998 598 4496" at bounding box center [159, 151] width 36 height 6
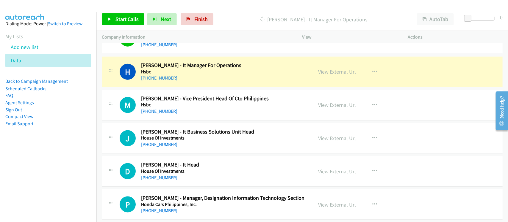
scroll to position [1338, 0]
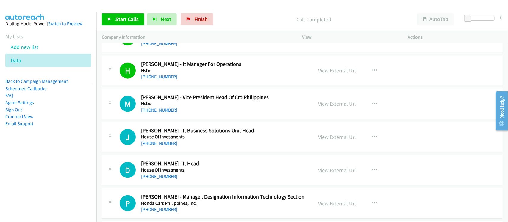
click at [150, 113] on link "+63 917 844 2121" at bounding box center [159, 110] width 36 height 6
drag, startPoint x: 152, startPoint y: 147, endPoint x: 155, endPoint y: 145, distance: 4.5
click at [152, 146] on link "+63 917 794 3044" at bounding box center [159, 144] width 36 height 6
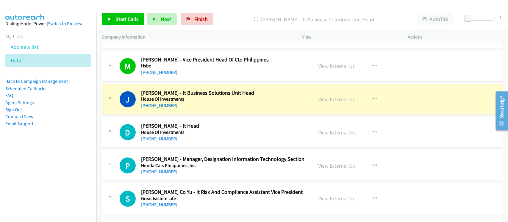
scroll to position [1375, 0]
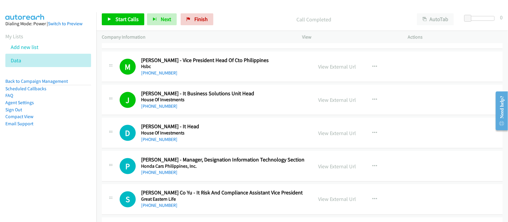
click at [169, 142] on link "+63 918 990 2529" at bounding box center [159, 140] width 36 height 6
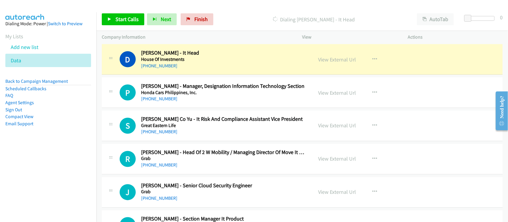
scroll to position [1449, 0]
click at [219, 107] on div "P Callback Scheduled Pamela Platon - Manager, Designation Information Technolog…" at bounding box center [302, 92] width 400 height 31
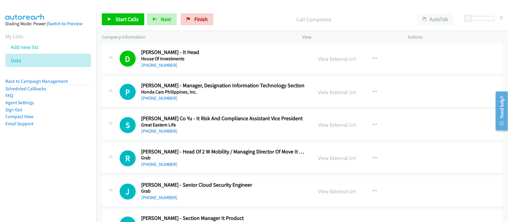
click at [211, 102] on div "+63 917 582 4665" at bounding box center [223, 98] width 164 height 7
click at [153, 100] on link "+63 917 582 4665" at bounding box center [159, 98] width 36 height 6
click at [167, 134] on link "+63 917 581 7864" at bounding box center [159, 132] width 36 height 6
click at [206, 134] on div "+63 917 581 7864" at bounding box center [223, 131] width 164 height 7
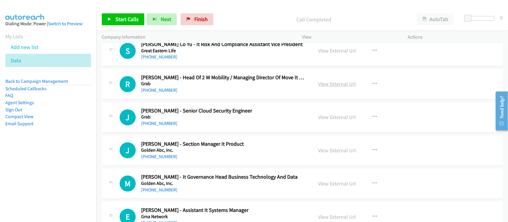
click at [318, 86] on link "View External Url" at bounding box center [337, 84] width 38 height 7
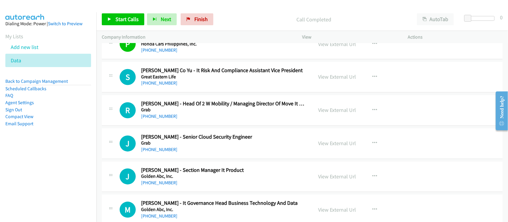
scroll to position [1487, 0]
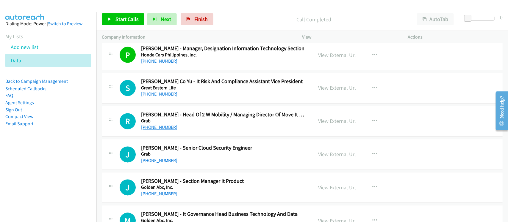
click at [150, 128] on link "+63 917 301 0793" at bounding box center [159, 128] width 36 height 6
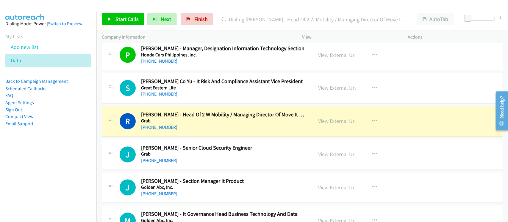
click at [201, 131] on div "+63 917 301 0793" at bounding box center [223, 127] width 164 height 7
click at [320, 121] on link "View External Url" at bounding box center [337, 121] width 38 height 7
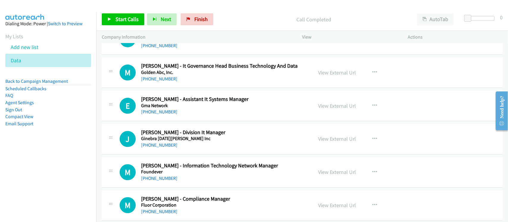
scroll to position [1598, 0]
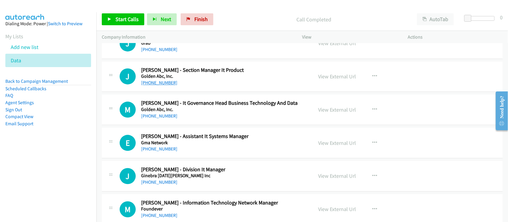
click at [162, 84] on link "+63 917 842 5966" at bounding box center [159, 83] width 36 height 6
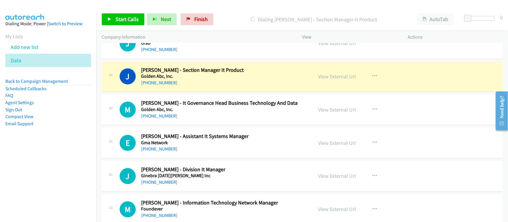
click at [197, 85] on div "+63 917 842 5966" at bounding box center [223, 82] width 164 height 7
click at [328, 77] on link "View External Url" at bounding box center [337, 76] width 38 height 7
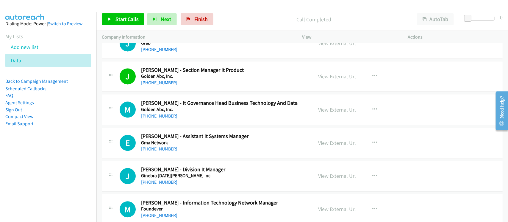
drag, startPoint x: 169, startPoint y: 118, endPoint x: 198, endPoint y: 118, distance: 29.7
click at [169, 118] on link "+63 917 460 7243" at bounding box center [159, 116] width 36 height 6
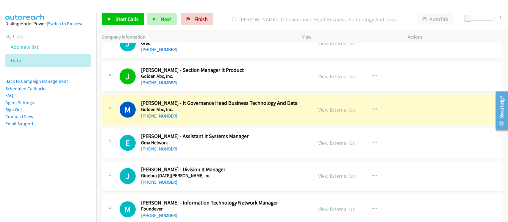
click at [99, 165] on td "J Callback Scheduled Josefino Manuel - Division It Manager Ginebra San Miguel I…" at bounding box center [301, 176] width 411 height 33
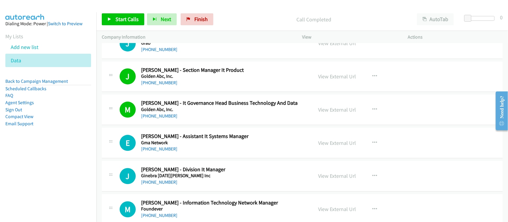
click at [158, 146] on h5 "Gma Network" at bounding box center [223, 143] width 164 height 6
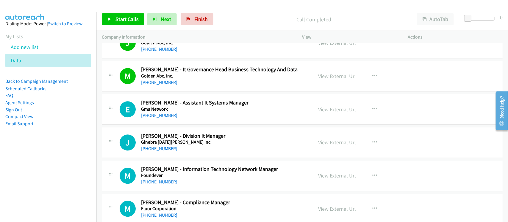
scroll to position [1672, 0]
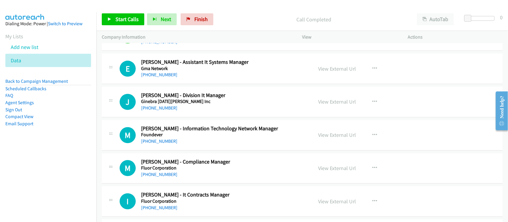
click at [166, 112] on div "+63 917 680 0717" at bounding box center [223, 108] width 164 height 7
click at [163, 109] on link "+63 917 680 0717" at bounding box center [159, 108] width 36 height 6
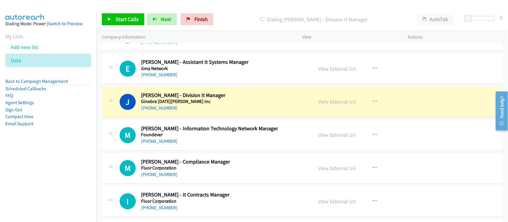
click at [214, 112] on div "+63 917 680 0717" at bounding box center [223, 108] width 164 height 7
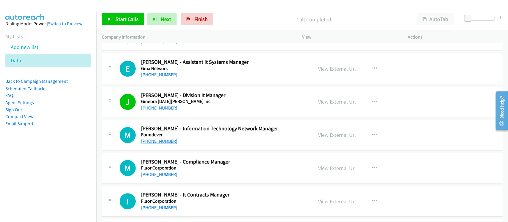
click at [164, 138] on h5 "Foundever" at bounding box center [223, 135] width 164 height 6
drag, startPoint x: 163, startPoint y: 143, endPoint x: 228, endPoint y: 144, distance: 64.8
click at [163, 143] on link "+63 917 546 8100" at bounding box center [159, 142] width 36 height 6
click at [182, 138] on h5 "Foundever" at bounding box center [223, 135] width 164 height 6
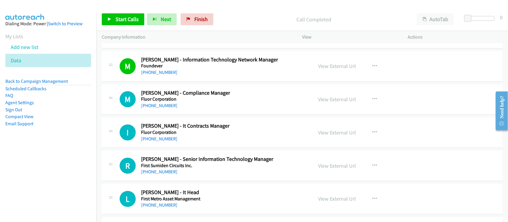
scroll to position [1747, 0]
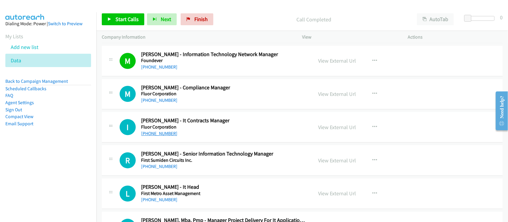
drag, startPoint x: 164, startPoint y: 136, endPoint x: 171, endPoint y: 136, distance: 6.8
click at [164, 136] on link "+63 916 341 7230" at bounding box center [159, 134] width 36 height 6
click at [202, 129] on h5 "Fluor Corporation" at bounding box center [223, 127] width 164 height 6
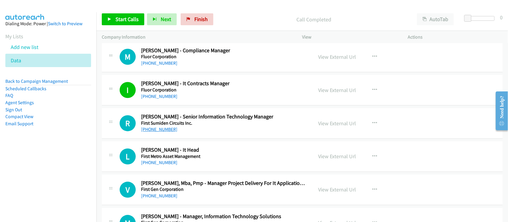
click at [158, 132] on link "+63 908 561 6271" at bounding box center [159, 130] width 36 height 6
drag, startPoint x: 168, startPoint y: 163, endPoint x: 213, endPoint y: 162, distance: 44.9
click at [168, 163] on link "+63 927 914 9629" at bounding box center [159, 163] width 36 height 6
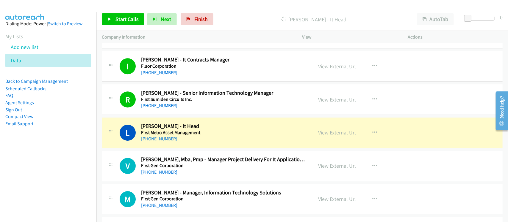
scroll to position [1858, 0]
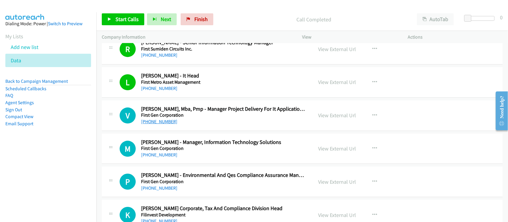
click at [153, 124] on link "+63 977 807 0857" at bounding box center [159, 122] width 36 height 6
click at [198, 159] on div "+63 917 803 0802" at bounding box center [223, 155] width 164 height 7
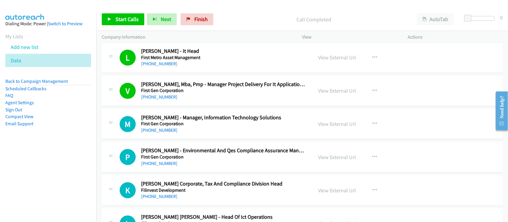
scroll to position [1895, 0]
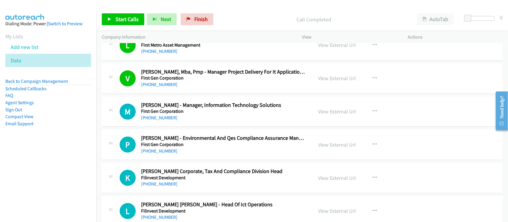
drag, startPoint x: 173, startPoint y: 122, endPoint x: 240, endPoint y: 125, distance: 66.7
click at [173, 121] on link "+63 917 803 0802" at bounding box center [159, 118] width 36 height 6
click at [207, 151] on div "+63 917 506 3741" at bounding box center [223, 151] width 164 height 7
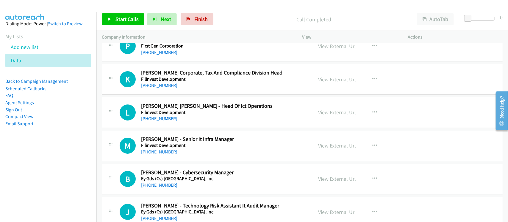
scroll to position [2007, 0]
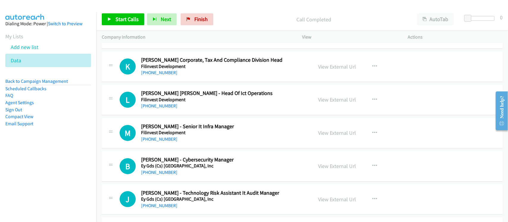
drag, startPoint x: 165, startPoint y: 141, endPoint x: 187, endPoint y: 140, distance: 22.3
click at [165, 141] on link "+63 998 567 8018" at bounding box center [159, 139] width 36 height 6
click at [204, 155] on div "B Callback Scheduled Bon Soriano - Cybersecurity Manager Ey Gds (Cs) Philippine…" at bounding box center [302, 166] width 400 height 31
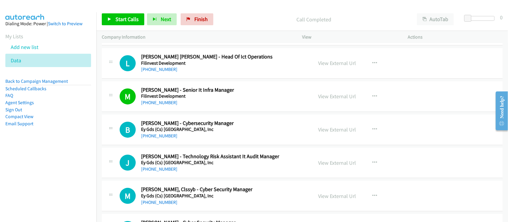
scroll to position [2044, 0]
click at [166, 138] on link "+63 998 842 1334" at bounding box center [159, 136] width 36 height 6
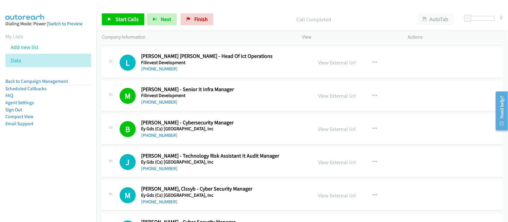
click at [206, 170] on div "+63 961 569 9826" at bounding box center [223, 168] width 164 height 7
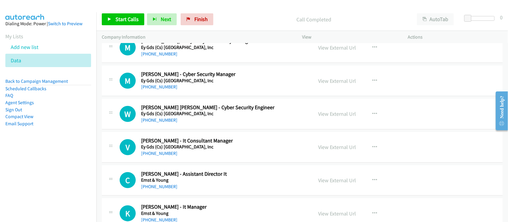
scroll to position [2193, 0]
click at [167, 156] on link "+63 918 936 2440" at bounding box center [159, 153] width 36 height 6
drag, startPoint x: 166, startPoint y: 189, endPoint x: 216, endPoint y: 189, distance: 50.2
click at [166, 189] on link "+63 917 575 8159" at bounding box center [159, 186] width 36 height 6
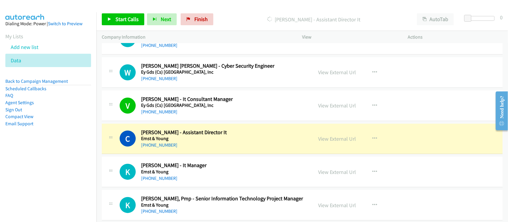
scroll to position [2267, 0]
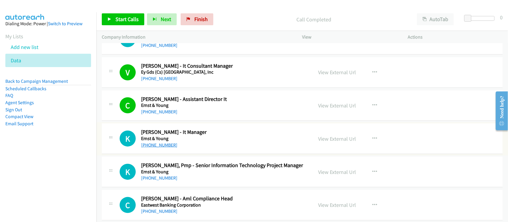
click at [165, 148] on link "+63 998 055 4792" at bounding box center [159, 145] width 36 height 6
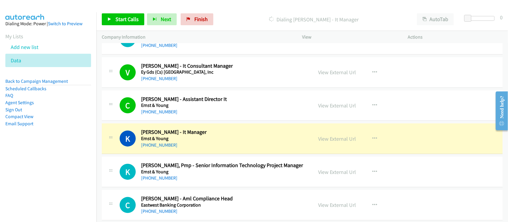
click at [202, 149] on div "+63 998 055 4792" at bounding box center [223, 145] width 164 height 7
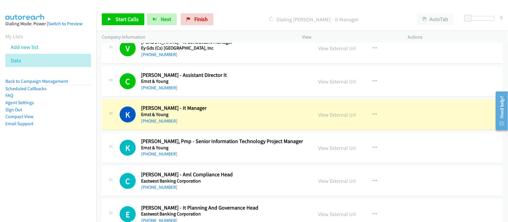
scroll to position [2304, 0]
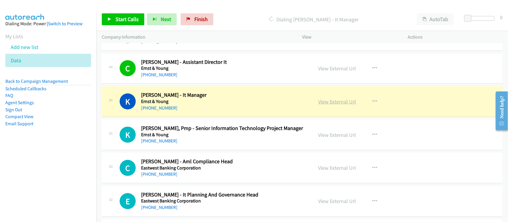
click at [335, 105] on link "View External Url" at bounding box center [337, 101] width 38 height 7
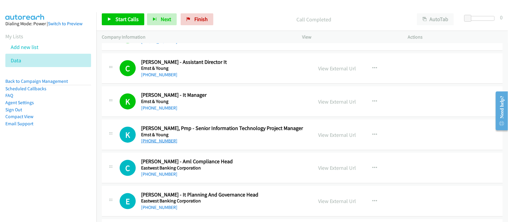
click at [164, 143] on link "+63 956 387 0404" at bounding box center [159, 141] width 36 height 6
click at [212, 150] on div "K Callback Scheduled Katherine Habelito, Pmp - Senior Information Technology Pr…" at bounding box center [302, 135] width 400 height 31
click at [339, 139] on link "View External Url" at bounding box center [337, 135] width 38 height 7
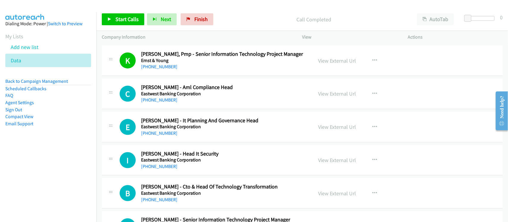
scroll to position [2416, 0]
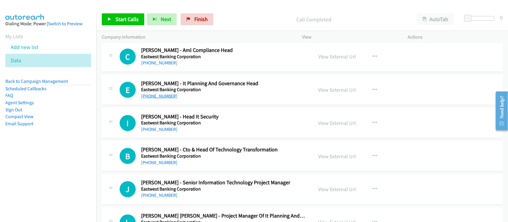
click at [161, 99] on link "+63 917 142 3770" at bounding box center [159, 96] width 36 height 6
click at [208, 139] on div "I Callback Scheduled Ivan Zidny Hayagan - Head It Security Eastwest Banking Cor…" at bounding box center [302, 123] width 400 height 31
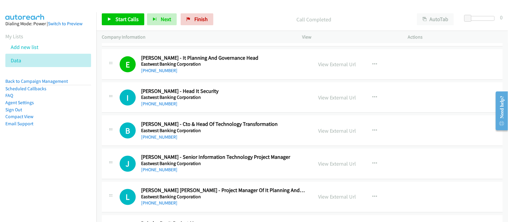
scroll to position [2453, 0]
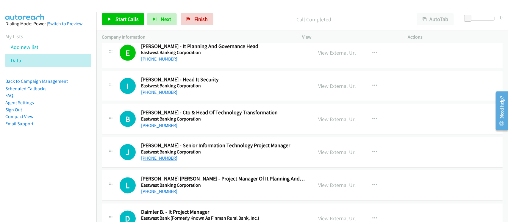
click at [171, 161] on link "+63 917 565 2155" at bounding box center [159, 159] width 36 height 6
click at [198, 161] on div "+63 917 565 2155" at bounding box center [223, 158] width 164 height 7
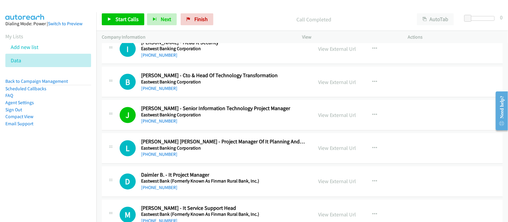
scroll to position [2527, 0]
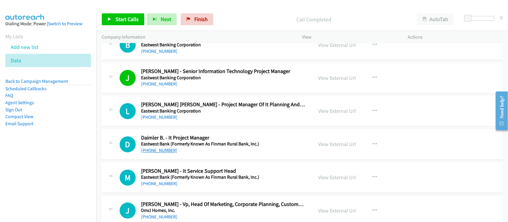
click at [164, 154] on link "+63 917 717 2281" at bounding box center [159, 151] width 36 height 6
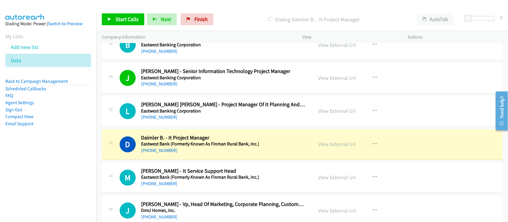
drag, startPoint x: 200, startPoint y: 153, endPoint x: 216, endPoint y: 153, distance: 16.4
click at [200, 153] on div "+63 917 717 2281" at bounding box center [223, 150] width 164 height 7
click at [343, 148] on link "View External Url" at bounding box center [337, 144] width 38 height 7
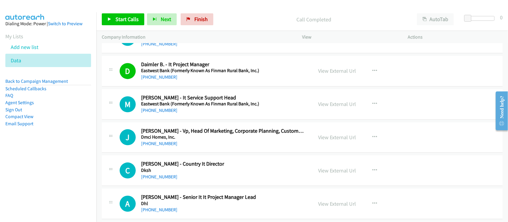
scroll to position [2602, 0]
click at [165, 179] on link "+63 998 960 0264" at bounding box center [159, 177] width 36 height 6
click at [191, 126] on div "J Callback Scheduled Jan Venturanza - Vp, Head Of Marketing, Corporate Planning…" at bounding box center [302, 137] width 400 height 31
click at [192, 119] on div "M Callback Scheduled Marilyn Fajardo - It Service Support Head Eastwest Bank (F…" at bounding box center [302, 104] width 400 height 31
click at [163, 113] on link "+63 917 507 0217" at bounding box center [159, 110] width 36 height 6
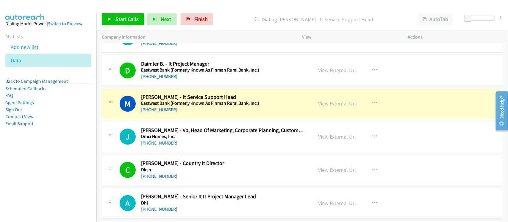
click at [216, 154] on td "J Callback Scheduled Jan Venturanza - Vp, Head Of Marketing, Corporate Planning…" at bounding box center [301, 136] width 411 height 33
click at [320, 107] on link "View External Url" at bounding box center [337, 103] width 38 height 7
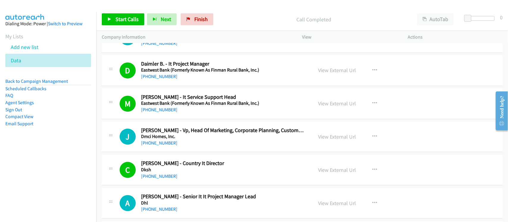
click at [194, 146] on div "+63 917 803 3441" at bounding box center [223, 143] width 164 height 7
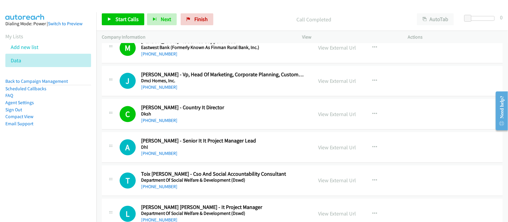
scroll to position [2676, 0]
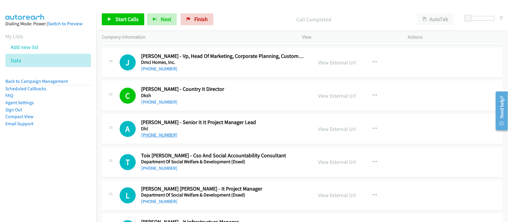
click at [155, 138] on link "+63 998 963 5849" at bounding box center [159, 135] width 36 height 6
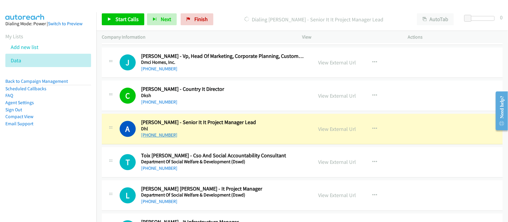
click at [168, 138] on link "+63 998 963 5849" at bounding box center [159, 135] width 36 height 6
click at [195, 172] on div "+63 933 934 6381" at bounding box center [223, 168] width 164 height 7
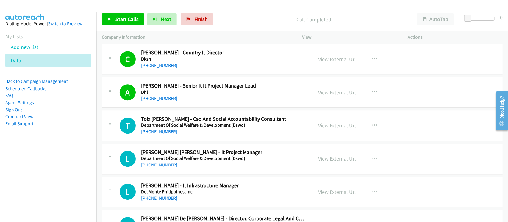
scroll to position [2713, 0]
click at [148, 167] on link "+63 915 865 5586" at bounding box center [159, 165] width 36 height 6
click at [203, 168] on div "+63 915 865 5586" at bounding box center [223, 164] width 164 height 7
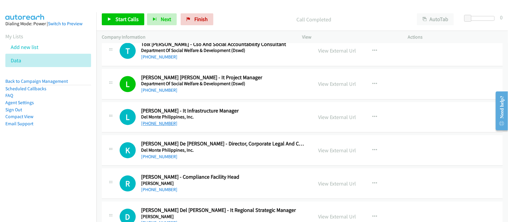
click at [158, 126] on link "+63 917 808 2493" at bounding box center [159, 124] width 36 height 6
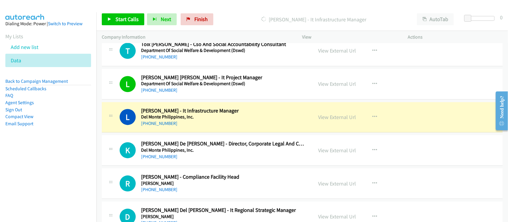
click at [210, 161] on div "+63 917 535 1933" at bounding box center [223, 156] width 164 height 7
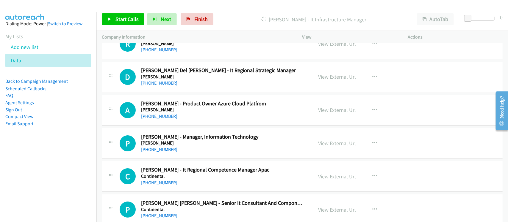
scroll to position [2936, 0]
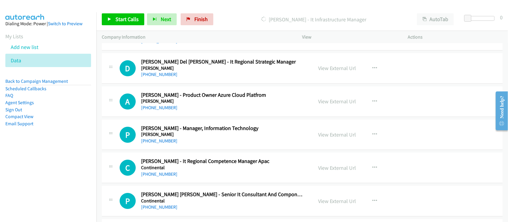
click at [220, 145] on div "+63 939 933 2465" at bounding box center [223, 141] width 164 height 7
click at [167, 144] on link "+63 939 933 2465" at bounding box center [159, 141] width 36 height 6
click at [184, 171] on h5 "Continental" at bounding box center [223, 168] width 164 height 6
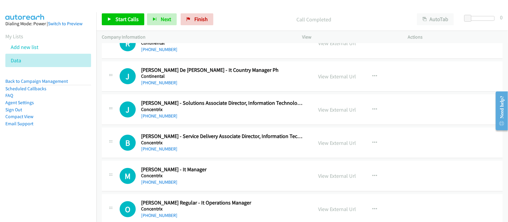
scroll to position [3196, 0]
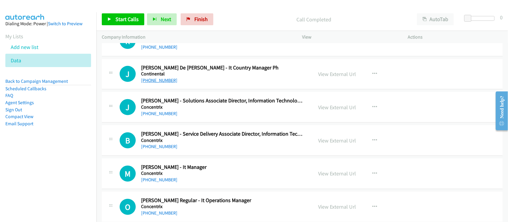
click at [163, 83] on link "+63 917 543 6741" at bounding box center [159, 81] width 36 height 6
click at [185, 117] on div "+63 920 961 5696" at bounding box center [223, 113] width 164 height 7
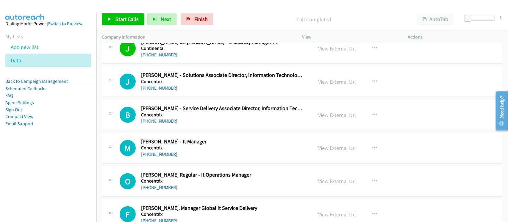
scroll to position [3233, 0]
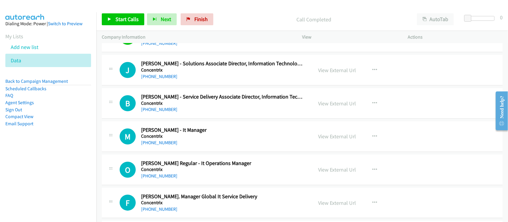
drag, startPoint x: 153, startPoint y: 145, endPoint x: 212, endPoint y: 145, distance: 58.9
click at [153, 145] on link "+63 927 340 5535" at bounding box center [159, 143] width 36 height 6
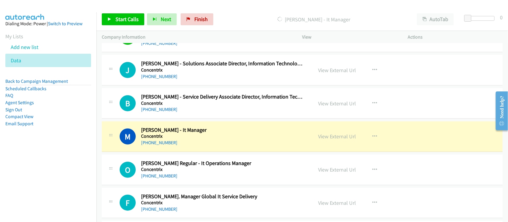
click at [216, 147] on div "+63 927 340 5535" at bounding box center [223, 142] width 164 height 7
click at [343, 140] on link "View External Url" at bounding box center [337, 136] width 38 height 7
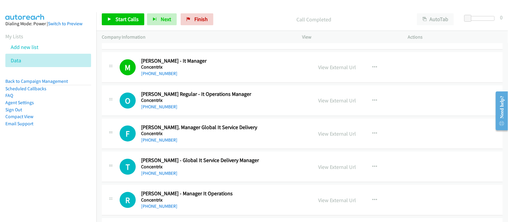
scroll to position [3308, 0]
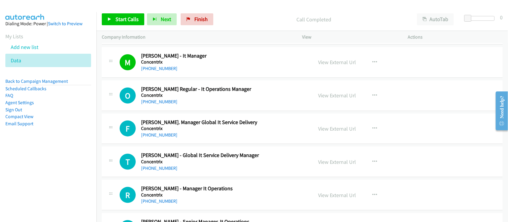
drag, startPoint x: 158, startPoint y: 106, endPoint x: 179, endPoint y: 103, distance: 21.3
click at [158, 105] on link "+63 999 884 9691" at bounding box center [159, 102] width 36 height 6
click at [205, 144] on div "F Callback Scheduled Fernan Fernandez - Sr. Manager Global It Service Delivery …" at bounding box center [302, 129] width 400 height 31
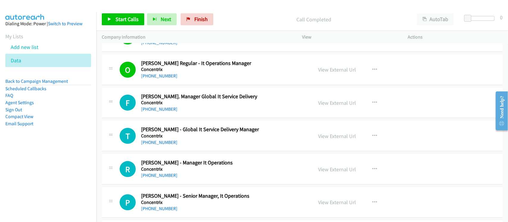
scroll to position [3345, 0]
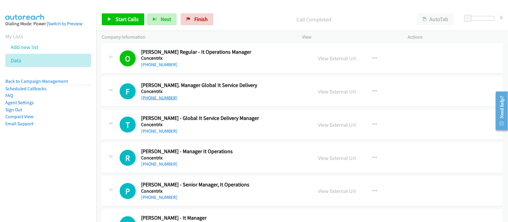
click at [166, 101] on link "+63 917 178 0587" at bounding box center [159, 98] width 36 height 6
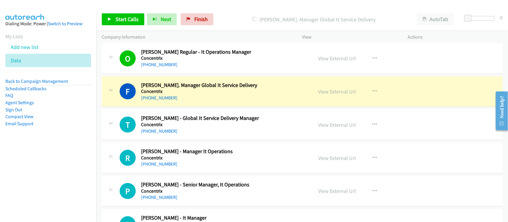
click at [208, 149] on div "R Callback Scheduled Reinhard Ronquillo - Manager It Operations Concentrix Asia…" at bounding box center [302, 158] width 400 height 31
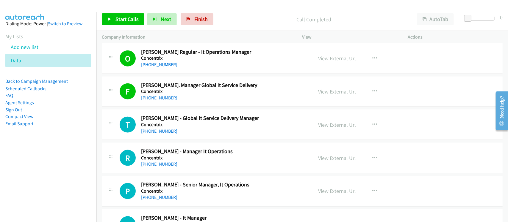
click at [166, 134] on link "+63 917 580 4650" at bounding box center [159, 131] width 36 height 6
click at [207, 128] on h5 "Concentrix" at bounding box center [223, 125] width 164 height 6
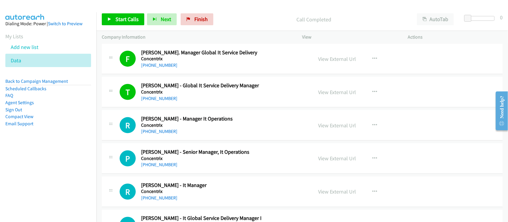
scroll to position [3419, 0]
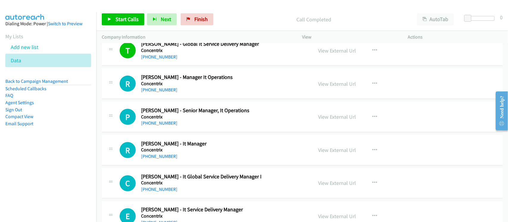
click at [161, 93] on link "+63 998 990 8863" at bounding box center [159, 90] width 36 height 6
click at [197, 127] on div "+63 917 555 0637" at bounding box center [223, 123] width 164 height 7
drag, startPoint x: 158, startPoint y: 129, endPoint x: 207, endPoint y: 140, distance: 50.0
click at [158, 126] on link "+63 917 555 0637" at bounding box center [159, 123] width 36 height 6
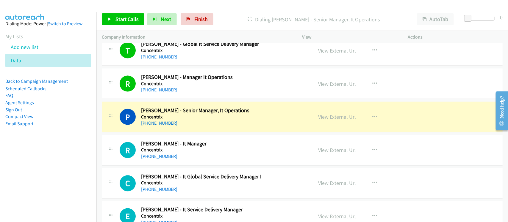
drag, startPoint x: 202, startPoint y: 121, endPoint x: 180, endPoint y: 128, distance: 22.8
click at [202, 120] on h5 "Concentrix" at bounding box center [223, 117] width 164 height 6
click at [343, 120] on link "View External Url" at bounding box center [337, 117] width 38 height 7
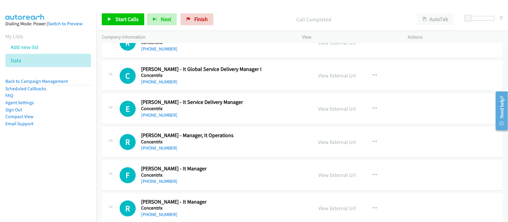
scroll to position [3531, 0]
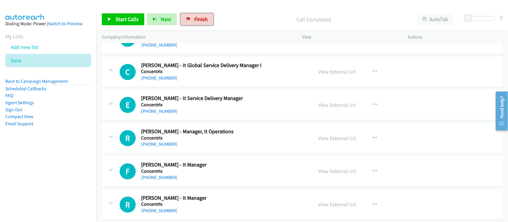
drag, startPoint x: 208, startPoint y: 17, endPoint x: 279, endPoint y: 23, distance: 71.7
click at [208, 17] on link "Finish" at bounding box center [196, 19] width 33 height 12
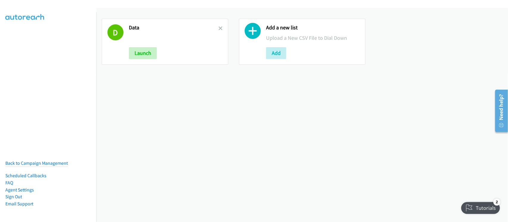
click at [221, 27] on div "D Data Launch" at bounding box center [165, 42] width 126 height 46
click at [219, 28] on icon at bounding box center [220, 29] width 4 height 4
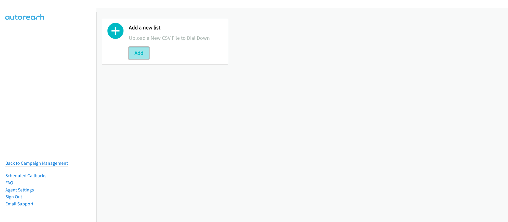
click at [136, 49] on button "Add" at bounding box center [139, 53] width 20 height 12
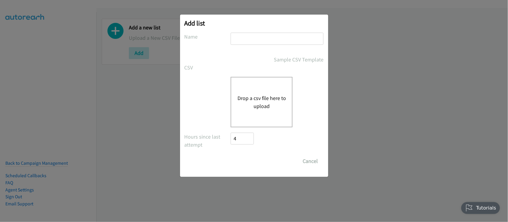
click at [256, 31] on div "Add list No phone fields were returned for that Report or List View Please uplo…" at bounding box center [254, 96] width 148 height 163
click at [253, 36] on input "text" at bounding box center [276, 39] width 93 height 12
type input "DATA"
click at [262, 97] on button "Drop a csv file here to upload" at bounding box center [261, 102] width 49 height 16
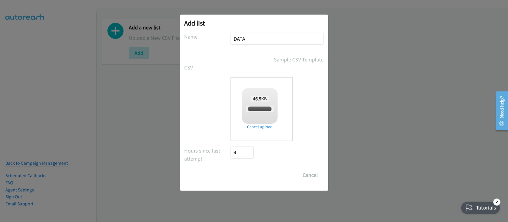
checkbox input "true"
click at [248, 175] on input "Save List" at bounding box center [246, 175] width 31 height 12
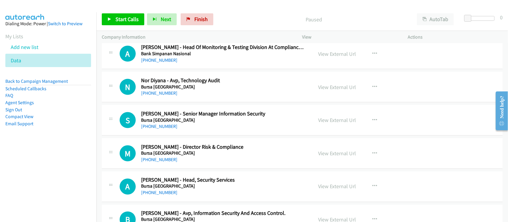
scroll to position [6688, 0]
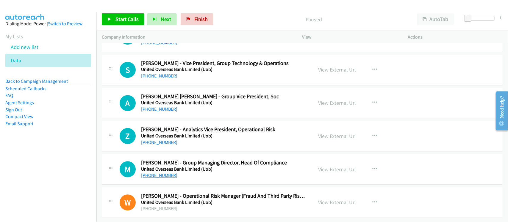
click at [165, 173] on link "+65 6494 6500" at bounding box center [159, 176] width 36 height 6
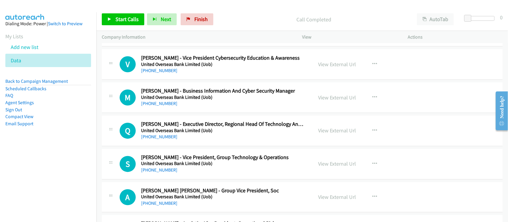
scroll to position [6577, 0]
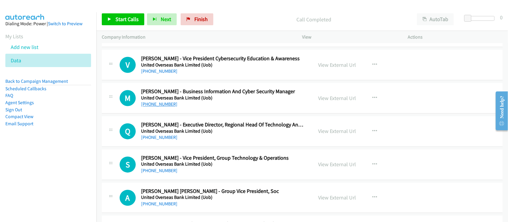
click at [163, 107] on link "+65 9451 9140" at bounding box center [159, 105] width 36 height 6
click at [208, 93] on td "M Callback Scheduled Melvin Lui - Business Information And Cyber Security Manag…" at bounding box center [301, 98] width 411 height 33
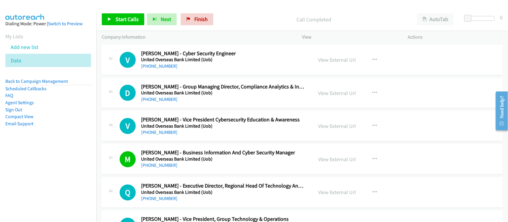
scroll to position [6503, 0]
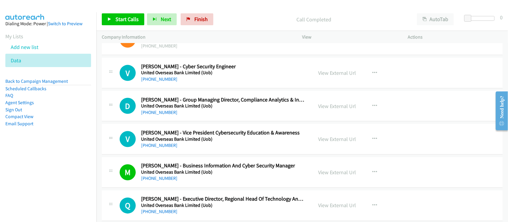
click at [166, 82] on link "+65 9765 5447" at bounding box center [159, 79] width 36 height 6
click at [189, 188] on div "M Callback Scheduled Melvin Lui - Business Information And Cyber Security Manag…" at bounding box center [302, 173] width 400 height 31
click at [341, 176] on link "View External Url" at bounding box center [337, 172] width 38 height 7
drag, startPoint x: 197, startPoint y: 18, endPoint x: 288, endPoint y: 29, distance: 91.8
click at [197, 18] on span "Finish" at bounding box center [200, 19] width 13 height 7
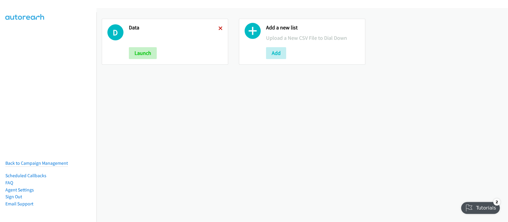
click at [219, 28] on icon at bounding box center [220, 29] width 4 height 4
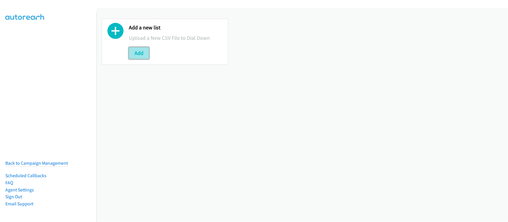
click at [141, 53] on button "Add" at bounding box center [139, 53] width 20 height 12
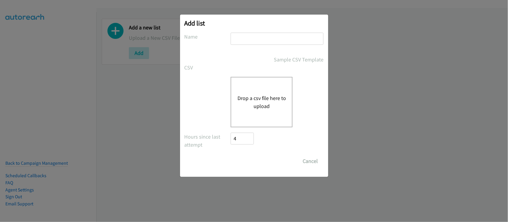
click at [251, 38] on input "text" at bounding box center [276, 39] width 93 height 12
type input "DATA"
click at [262, 100] on button "Drop a csv file here to upload" at bounding box center [261, 102] width 49 height 16
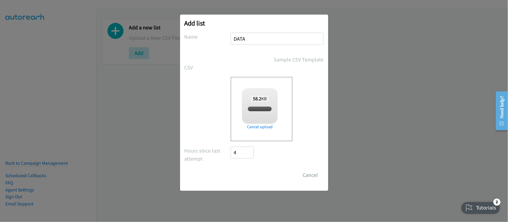
checkbox input "true"
click at [241, 176] on input "Save List" at bounding box center [246, 175] width 31 height 12
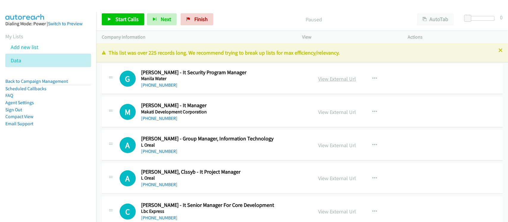
click at [329, 78] on link "View External Url" at bounding box center [337, 79] width 38 height 7
drag, startPoint x: 158, startPoint y: 86, endPoint x: 164, endPoint y: 86, distance: 5.6
click at [158, 86] on link "+63 917 502 4799" at bounding box center [159, 85] width 36 height 6
click at [208, 132] on div "A Callback Scheduled Allan Meriel - Group Manager, Information Technology L Ore…" at bounding box center [302, 145] width 400 height 31
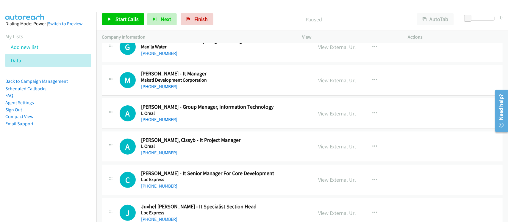
scroll to position [186, 0]
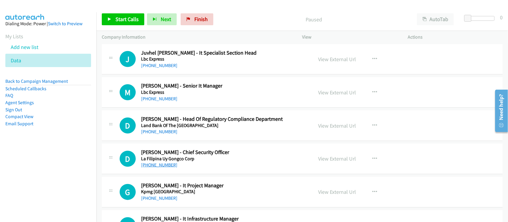
click at [166, 167] on link "+63 967 374 7105" at bounding box center [159, 165] width 36 height 6
click at [204, 157] on h5 "La Filipina Uy Gongco Corp" at bounding box center [223, 159] width 164 height 6
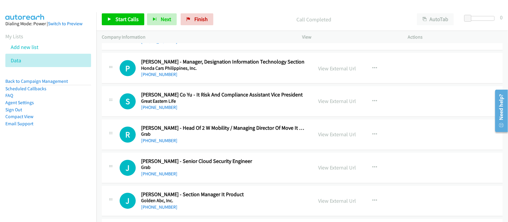
scroll to position [1487, 0]
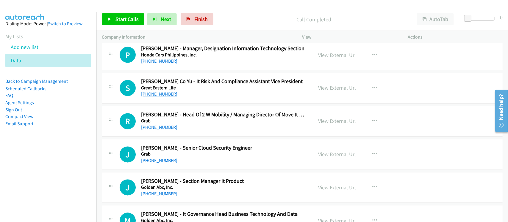
click at [171, 95] on link "+63 917 581 7864" at bounding box center [159, 95] width 36 height 6
click at [191, 134] on div "R Callback Scheduled Ralph Joseph Cabaluna - Head Of 2 W Mobility / Managing Di…" at bounding box center [302, 121] width 400 height 31
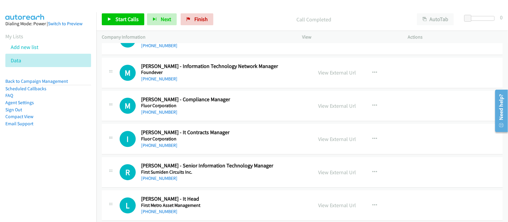
scroll to position [1747, 0]
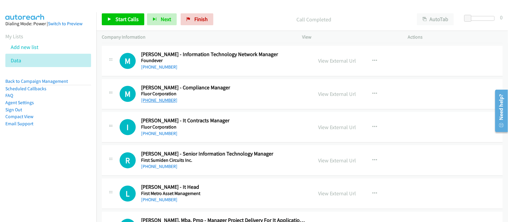
click at [163, 101] on link "+63 917 716 0704" at bounding box center [159, 101] width 36 height 6
click at [186, 143] on div "I Callback Scheduled Iryn Oliver - It Contracts Manager Fluor Corporation Asia/…" at bounding box center [302, 127] width 400 height 31
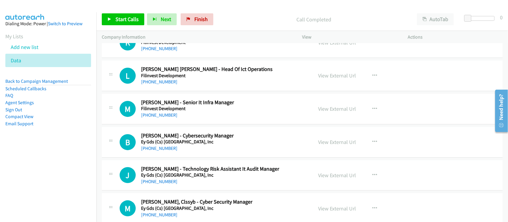
scroll to position [2044, 0]
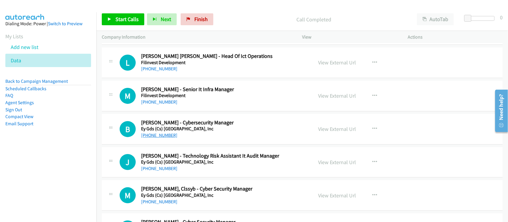
click at [169, 138] on link "+63 998 842 1334" at bounding box center [159, 136] width 36 height 6
click at [204, 172] on div "+63 961 569 9826" at bounding box center [223, 168] width 164 height 7
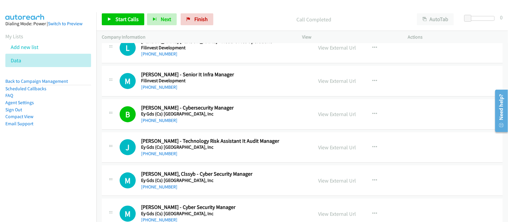
scroll to position [2081, 0]
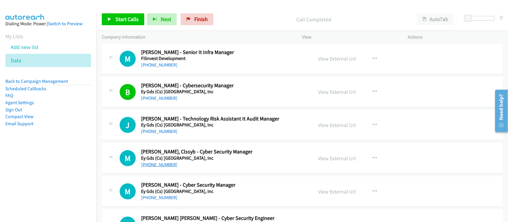
click at [158, 166] on link "+63 917 819 0048" at bounding box center [159, 165] width 36 height 6
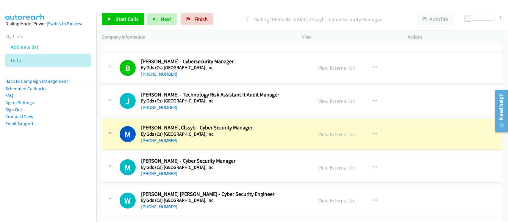
scroll to position [2118, 0]
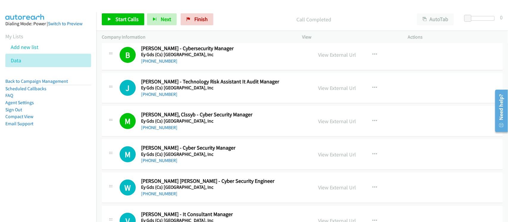
drag, startPoint x: 159, startPoint y: 161, endPoint x: 183, endPoint y: 161, distance: 23.5
click at [159, 161] on link "+63 926 018 8781" at bounding box center [159, 161] width 36 height 6
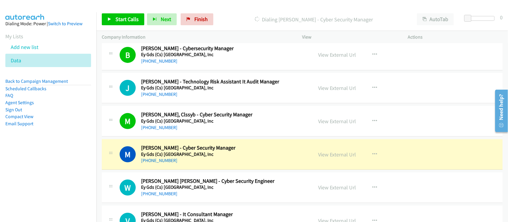
click at [209, 168] on div "M Callback Scheduled Miguel Lorilla - Cyber Security Manager Ey Gds (Cs) Philip…" at bounding box center [302, 154] width 400 height 31
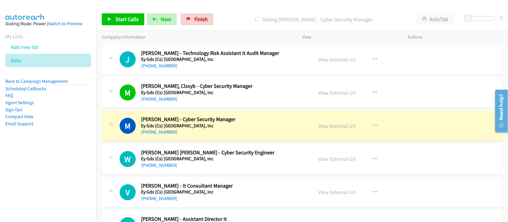
scroll to position [2156, 0]
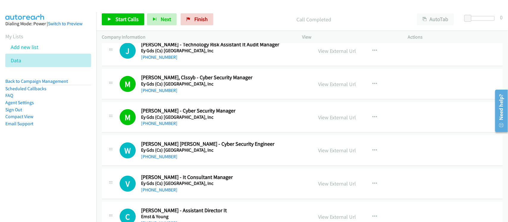
drag, startPoint x: 161, startPoint y: 160, endPoint x: 206, endPoint y: 160, distance: 44.6
click at [161, 160] on link "+63 917 337 5263" at bounding box center [159, 157] width 36 height 6
click at [196, 177] on div "V Callback Scheduled Vanessa Escorido - It Consultant Manager Ey Gds (Cs) Phili…" at bounding box center [302, 184] width 400 height 31
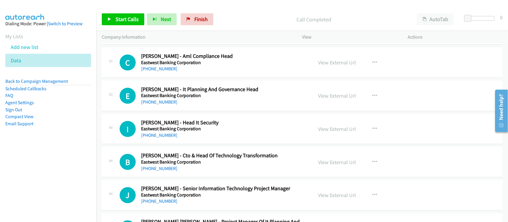
scroll to position [2416, 0]
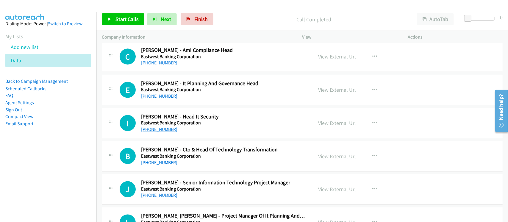
click at [161, 130] on link "+63 922 862 4990" at bounding box center [159, 130] width 36 height 6
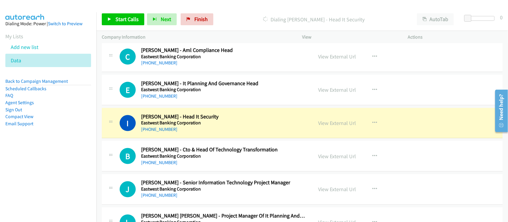
click at [210, 172] on div "B Callback Scheduled Barani Sundaram - Cto & Head Of Technology Transformation …" at bounding box center [302, 156] width 400 height 31
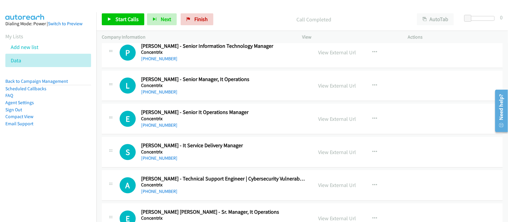
scroll to position [3754, 0]
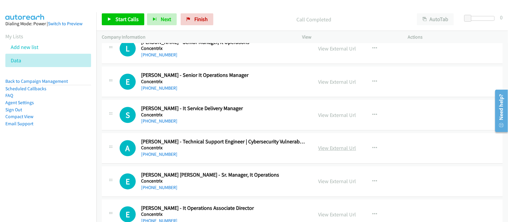
click at [323, 152] on link "View External Url" at bounding box center [337, 148] width 38 height 7
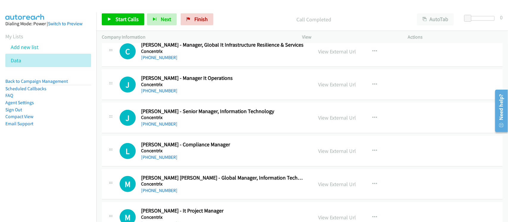
scroll to position [4162, 0]
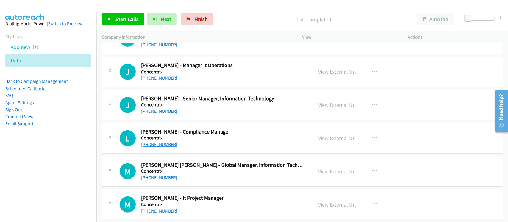
click at [164, 147] on link "+63 926 693 8321" at bounding box center [159, 145] width 36 height 6
click at [185, 154] on div "L Callback Scheduled Lovella Raveche - Compliance Manager Concentrix Asia/Manil…" at bounding box center [302, 138] width 400 height 31
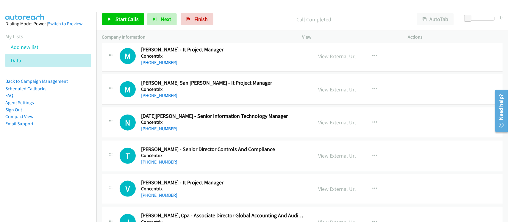
scroll to position [4348, 0]
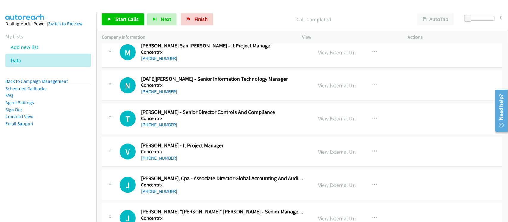
drag, startPoint x: 164, startPoint y: 131, endPoint x: 250, endPoint y: 146, distance: 86.9
click at [164, 128] on link "+63 999 884 9693" at bounding box center [159, 125] width 36 height 6
click at [206, 129] on div "+63 999 884 9693" at bounding box center [223, 125] width 164 height 7
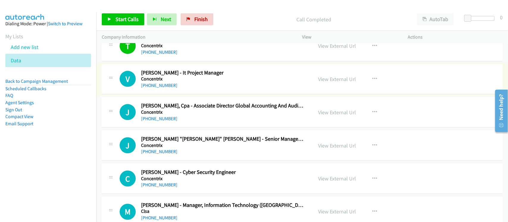
scroll to position [4423, 0]
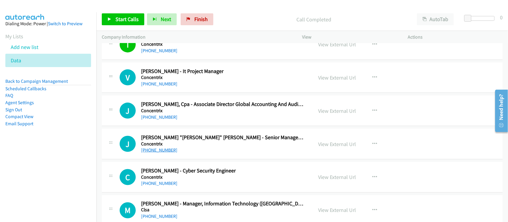
click at [166, 153] on link "+63 917 510 6181" at bounding box center [159, 150] width 36 height 6
click at [169, 186] on link "+63 927 773 9016" at bounding box center [159, 184] width 36 height 6
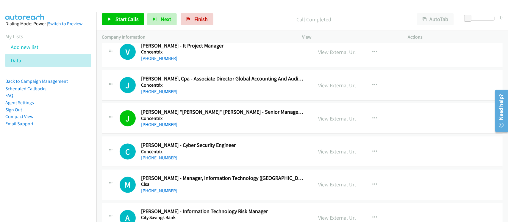
scroll to position [4460, 0]
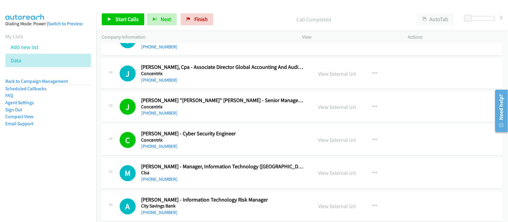
click at [194, 150] on div "+63 927 773 9016" at bounding box center [223, 146] width 164 height 7
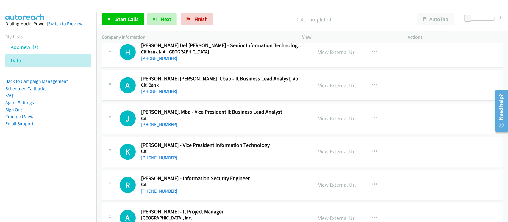
scroll to position [4683, 0]
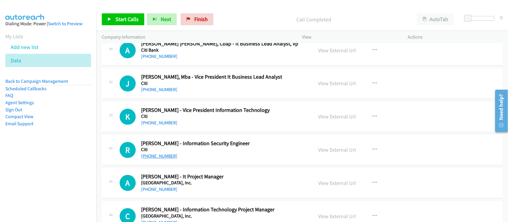
click at [158, 159] on link "+63 922 810 5042" at bounding box center [159, 156] width 36 height 6
click at [196, 132] on div "K Callback Scheduled Karen Gatmen - Vice President Information Technology Citi …" at bounding box center [302, 117] width 400 height 31
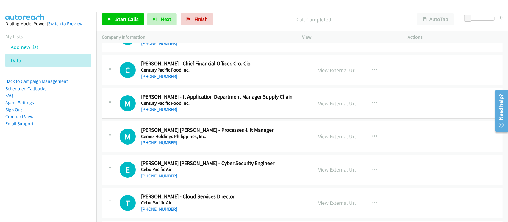
scroll to position [5017, 0]
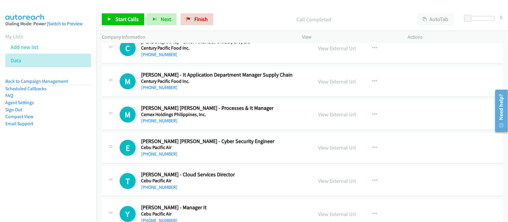
drag, startPoint x: 155, startPoint y: 161, endPoint x: 213, endPoint y: 161, distance: 58.0
click at [155, 157] on link "+63 917 823 0679" at bounding box center [159, 154] width 36 height 6
click at [202, 125] on div "+63 917 805 6639" at bounding box center [223, 120] width 164 height 7
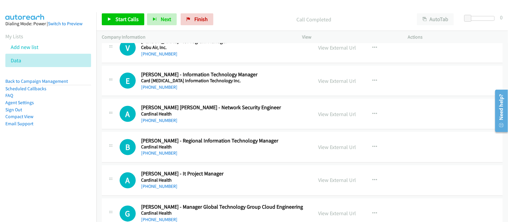
scroll to position [5500, 0]
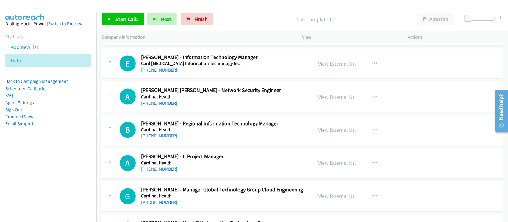
click at [162, 106] on link "+63 927 624 7915" at bounding box center [159, 103] width 36 height 6
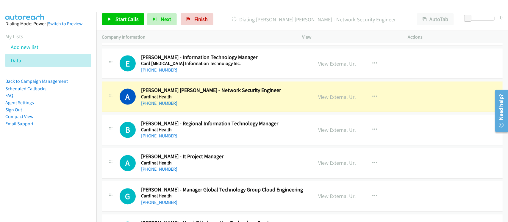
click at [195, 112] on div "A Callback Scheduled Antonio Miguel Cruz - Network Security Engineer Cardinal H…" at bounding box center [302, 97] width 400 height 31
click at [339, 100] on link "View External Url" at bounding box center [337, 97] width 38 height 7
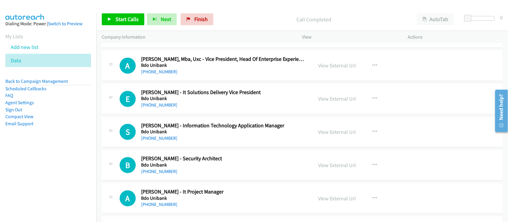
scroll to position [5835, 0]
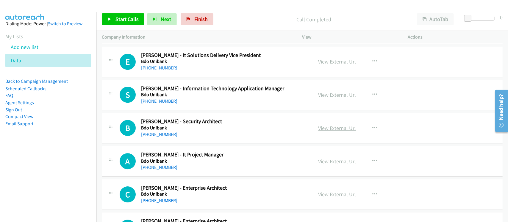
click at [333, 132] on link "View External Url" at bounding box center [337, 128] width 38 height 7
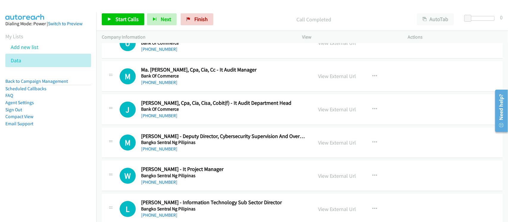
scroll to position [6838, 0]
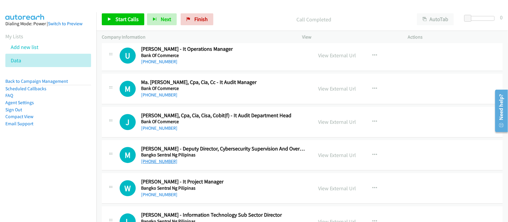
click at [167, 164] on link "+63 920 912 8064" at bounding box center [159, 162] width 36 height 6
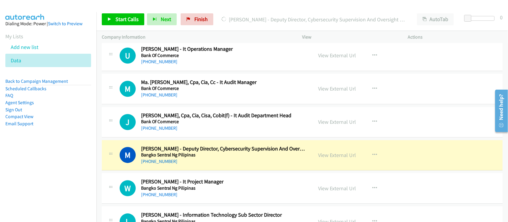
click at [76, 185] on nav "Dialing Mode: Power | Switch to Preview My Lists Add new list Data Back to Camp…" at bounding box center [48, 123] width 97 height 222
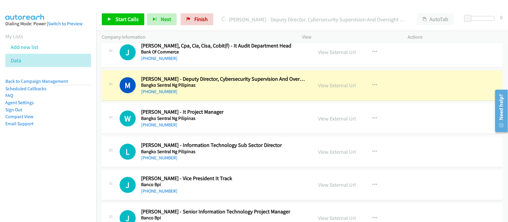
scroll to position [6913, 0]
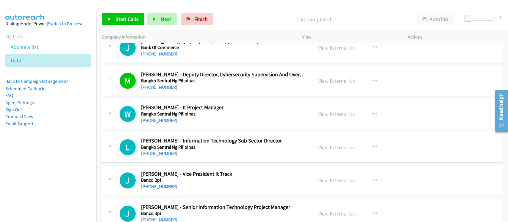
click at [213, 124] on div "+63 939 129 1473" at bounding box center [223, 120] width 164 height 7
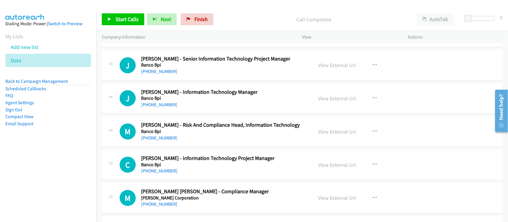
scroll to position [7098, 0]
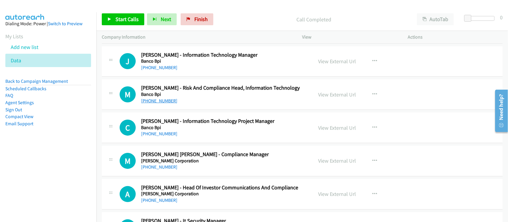
click at [155, 104] on link "+63 917 530 0421" at bounding box center [159, 101] width 36 height 6
click at [196, 138] on div "+63 917 869 4721" at bounding box center [223, 134] width 164 height 7
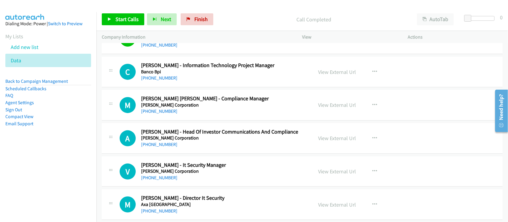
scroll to position [7173, 0]
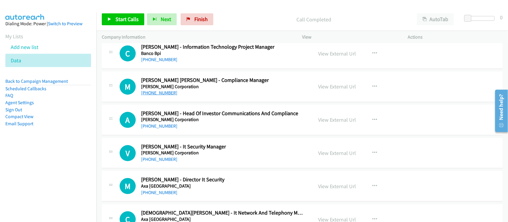
click at [163, 96] on link "+63 917 805 3855" at bounding box center [159, 93] width 36 height 6
click at [215, 137] on td "A Callback Scheduled Alfonso Javier Reyes - Head Of Investor Communications And…" at bounding box center [301, 119] width 411 height 33
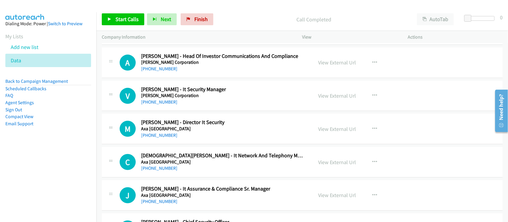
scroll to position [7210, 0]
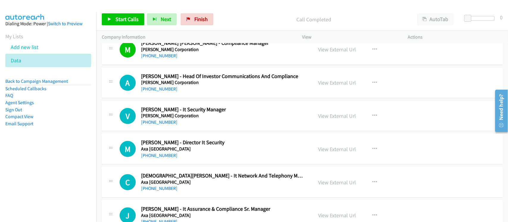
click at [153, 125] on link "+63 917 825 4804" at bounding box center [159, 123] width 36 height 6
drag, startPoint x: 153, startPoint y: 167, endPoint x: 205, endPoint y: 165, distance: 52.6
click at [153, 158] on link "+63 998 864 6584" at bounding box center [159, 156] width 36 height 6
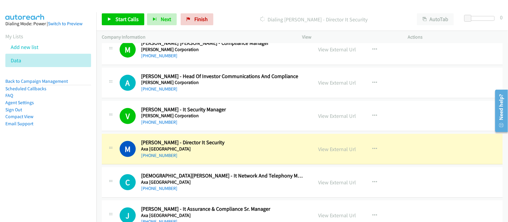
drag, startPoint x: 205, startPoint y: 170, endPoint x: 210, endPoint y: 178, distance: 8.7
click at [205, 159] on div "+63 998 864 6584" at bounding box center [223, 155] width 164 height 7
click at [329, 153] on link "View External Url" at bounding box center [337, 149] width 38 height 7
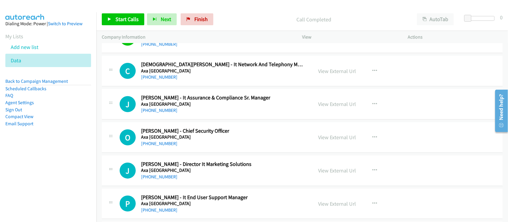
scroll to position [7284, 0]
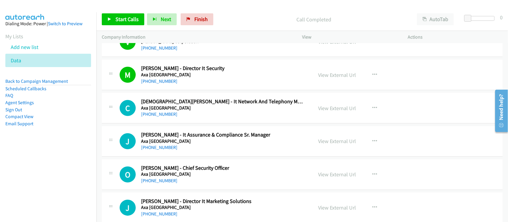
click at [218, 24] on div "Call Completed" at bounding box center [313, 19] width 195 height 12
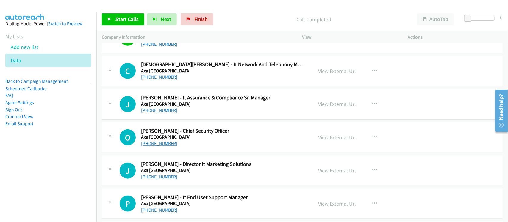
drag, startPoint x: 166, startPoint y: 153, endPoint x: 179, endPoint y: 152, distance: 13.2
click at [166, 147] on link "+63 917 853 5842" at bounding box center [159, 144] width 36 height 6
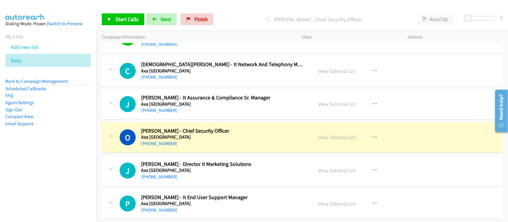
click at [210, 147] on div "+63 917 853 5842" at bounding box center [223, 143] width 164 height 7
click at [326, 141] on link "View External Url" at bounding box center [337, 137] width 38 height 7
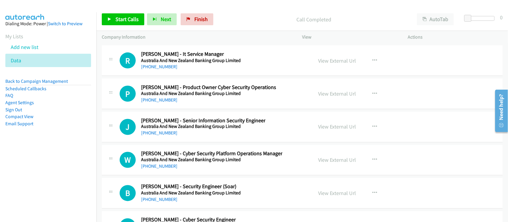
scroll to position [7544, 0]
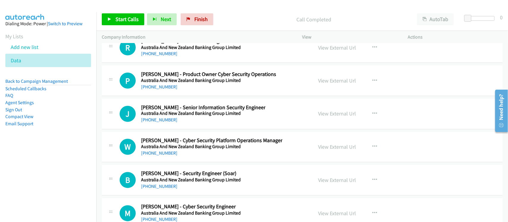
drag, startPoint x: 164, startPoint y: 135, endPoint x: 189, endPoint y: 134, distance: 25.0
click at [164, 123] on link "+63 998 852 8708" at bounding box center [159, 120] width 36 height 6
click at [170, 156] on link "+63 917 583 8622" at bounding box center [159, 154] width 36 height 6
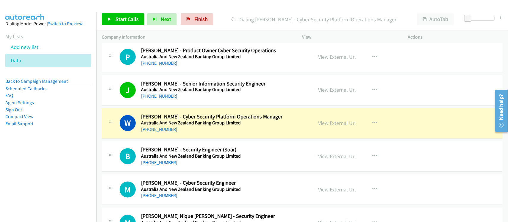
scroll to position [7582, 0]
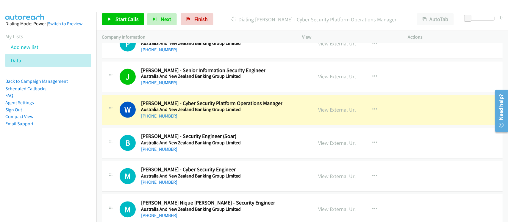
click at [202, 159] on div "B Callback Scheduled Bryan Tiamzon - Security Engineer (Soar) Australia And New…" at bounding box center [302, 143] width 400 height 31
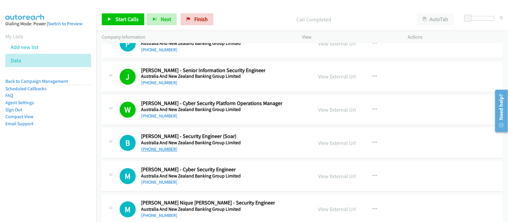
click at [168, 153] on link "+63 921 551 4949" at bounding box center [159, 150] width 36 height 6
click at [161, 186] on link "+63 917 109 9653" at bounding box center [159, 183] width 36 height 6
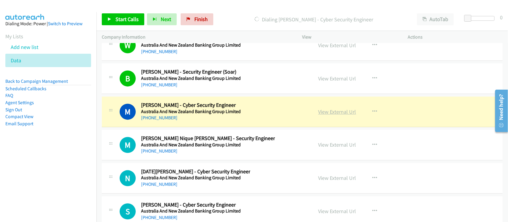
scroll to position [7656, 0]
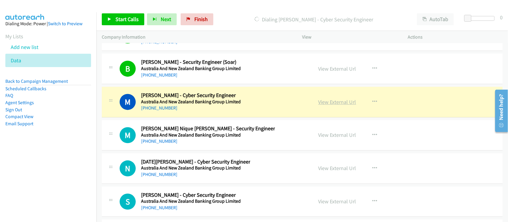
click at [337, 106] on link "View External Url" at bounding box center [337, 102] width 38 height 7
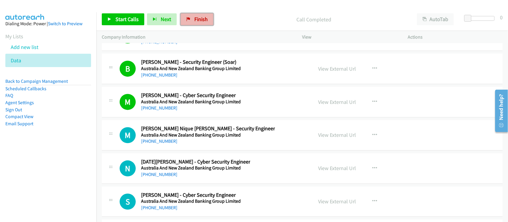
click at [187, 24] on link "Finish" at bounding box center [196, 19] width 33 height 12
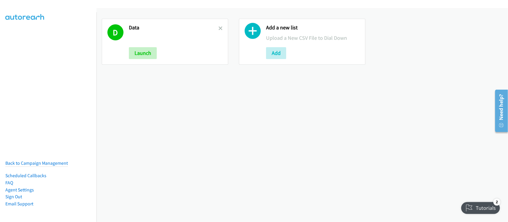
click at [130, 122] on div "D Data Launch Add a new list Upload a New CSV File to Dial Down Add" at bounding box center [301, 115] width 411 height 214
click at [218, 29] on icon at bounding box center [220, 29] width 4 height 4
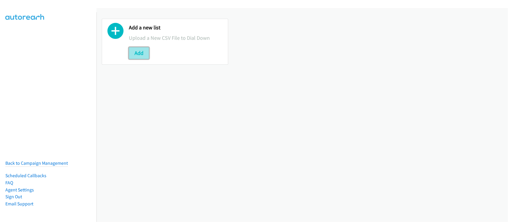
click at [146, 50] on button "Add" at bounding box center [139, 53] width 20 height 12
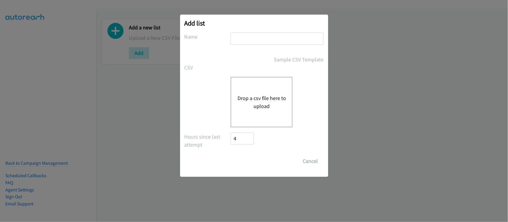
click at [264, 37] on input "text" at bounding box center [276, 39] width 93 height 12
type input "DATA"
click at [259, 100] on button "Drop a csv file here to upload" at bounding box center [261, 102] width 49 height 16
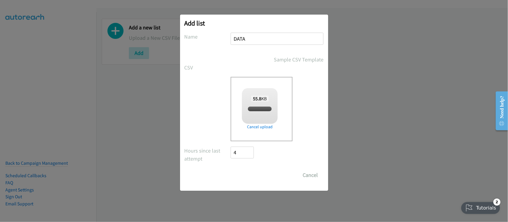
checkbox input "true"
click at [254, 174] on input "Save List" at bounding box center [246, 175] width 31 height 12
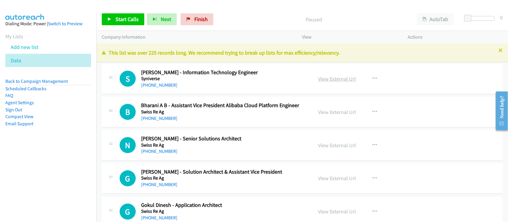
click at [341, 78] on link "View External Url" at bounding box center [337, 79] width 38 height 7
click at [332, 79] on link "View External Url" at bounding box center [337, 79] width 38 height 7
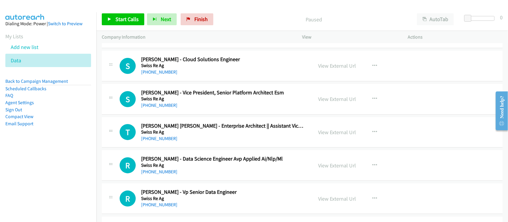
scroll to position [1041, 0]
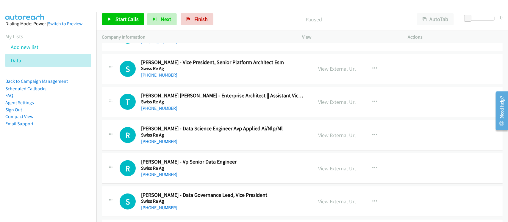
click at [195, 115] on div "T Callback Scheduled [PERSON_NAME] [PERSON_NAME] - Enterprise Architect || Assi…" at bounding box center [302, 102] width 400 height 31
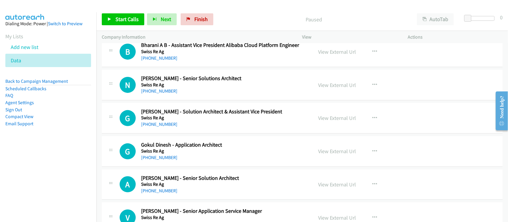
scroll to position [0, 0]
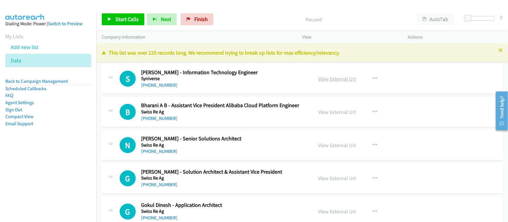
click at [331, 82] on link "View External Url" at bounding box center [337, 79] width 38 height 7
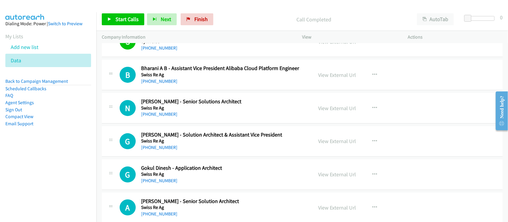
drag, startPoint x: 165, startPoint y: 113, endPoint x: 173, endPoint y: 113, distance: 7.7
click at [165, 113] on link "[PHONE_NUMBER]" at bounding box center [159, 114] width 36 height 6
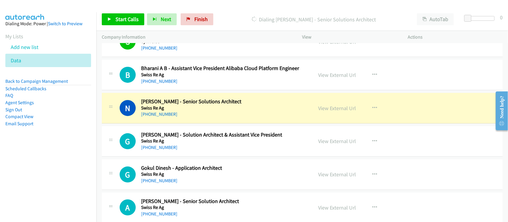
click at [195, 146] on div "[PHONE_NUMBER]" at bounding box center [223, 147] width 164 height 7
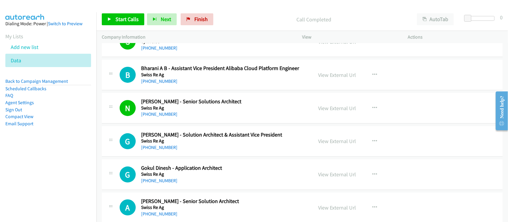
click at [202, 123] on div "N Callback Scheduled [PERSON_NAME] - Senior Solutions Architect Swiss Re Ag [GE…" at bounding box center [302, 108] width 400 height 31
click at [172, 145] on link "[PHONE_NUMBER]" at bounding box center [159, 148] width 36 height 6
drag, startPoint x: 162, startPoint y: 180, endPoint x: 197, endPoint y: 180, distance: 34.8
click at [162, 180] on link "[PHONE_NUMBER]" at bounding box center [159, 181] width 36 height 6
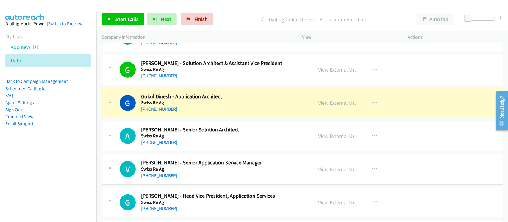
scroll to position [111, 0]
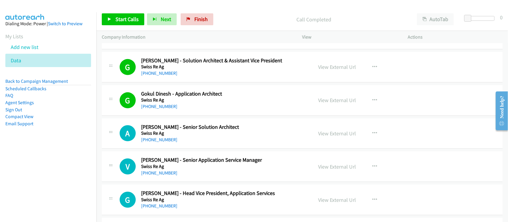
click at [175, 150] on td "V Callback Scheduled [PERSON_NAME] - Senior Application Service Manager Swiss R…" at bounding box center [301, 166] width 411 height 33
drag, startPoint x: 161, startPoint y: 140, endPoint x: 234, endPoint y: 143, distance: 73.2
click at [161, 140] on link "[PHONE_NUMBER]" at bounding box center [159, 140] width 36 height 6
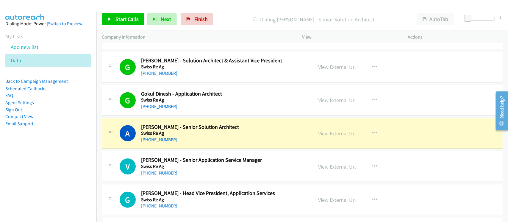
click at [197, 143] on div "[PHONE_NUMBER]" at bounding box center [223, 139] width 164 height 7
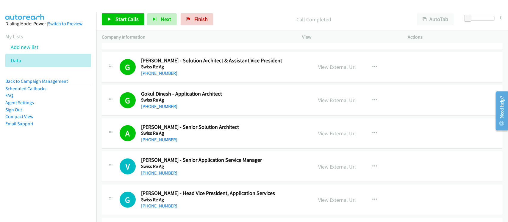
click at [155, 176] on link "[PHONE_NUMBER]" at bounding box center [159, 173] width 36 height 6
drag, startPoint x: 174, startPoint y: 174, endPoint x: 184, endPoint y: 172, distance: 9.7
click at [174, 174] on div "[PHONE_NUMBER]" at bounding box center [223, 173] width 164 height 7
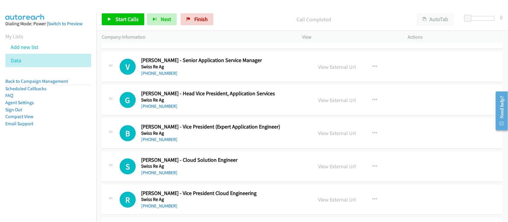
scroll to position [223, 0]
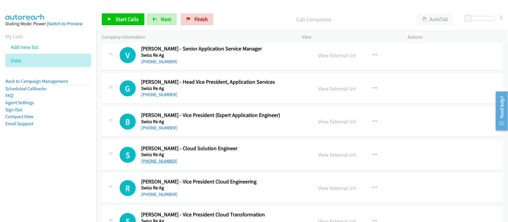
click at [161, 161] on link "[PHONE_NUMBER]" at bounding box center [159, 161] width 36 height 6
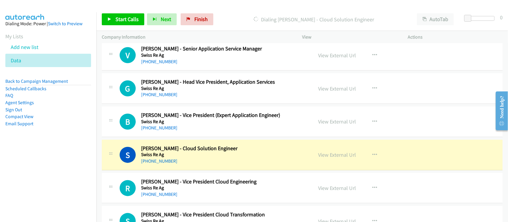
click at [205, 170] on div "S Callback Scheduled [PERSON_NAME] - Cloud Solution Engineer Swiss Re Ag [GEOGR…" at bounding box center [302, 155] width 400 height 31
click at [318, 155] on link "View External Url" at bounding box center [337, 155] width 38 height 7
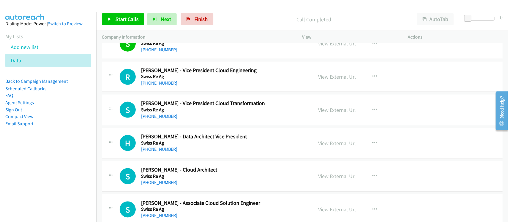
scroll to position [372, 0]
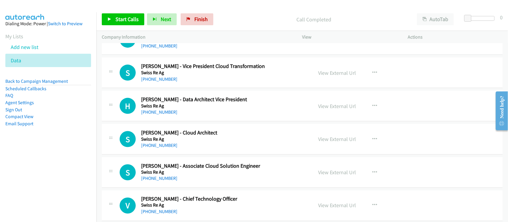
drag, startPoint x: 161, startPoint y: 147, endPoint x: 299, endPoint y: 172, distance: 139.8
click at [161, 147] on link "[PHONE_NUMBER]" at bounding box center [159, 146] width 36 height 6
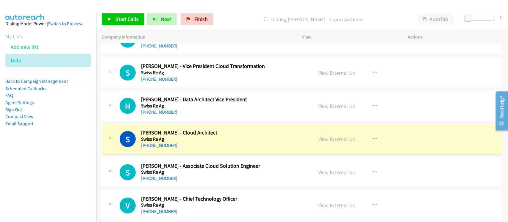
drag, startPoint x: 205, startPoint y: 148, endPoint x: 222, endPoint y: 148, distance: 16.9
click at [205, 148] on div "[PHONE_NUMBER]" at bounding box center [223, 145] width 164 height 7
click at [326, 139] on link "View External Url" at bounding box center [337, 139] width 38 height 7
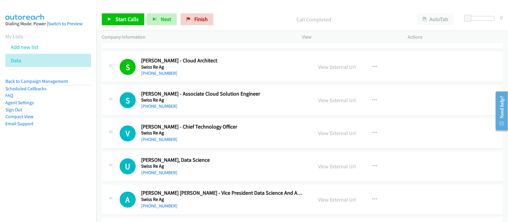
scroll to position [446, 0]
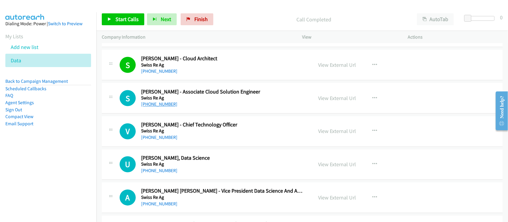
click at [169, 104] on link "[PHONE_NUMBER]" at bounding box center [159, 105] width 36 height 6
click at [191, 172] on div "[PHONE_NUMBER]" at bounding box center [223, 171] width 164 height 7
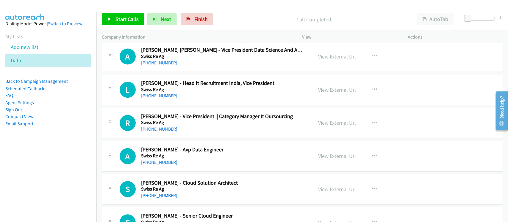
scroll to position [595, 0]
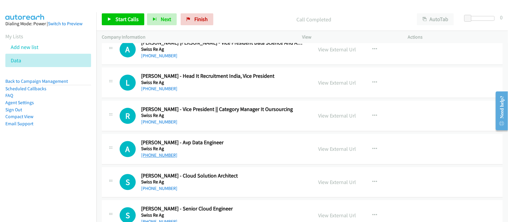
click at [162, 155] on link "[PHONE_NUMBER]" at bounding box center [159, 156] width 36 height 6
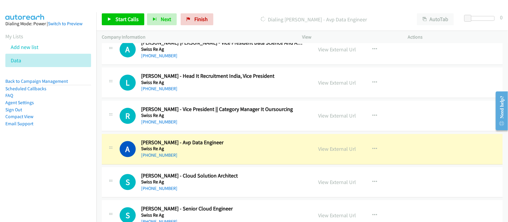
click at [211, 154] on div "[PHONE_NUMBER]" at bounding box center [223, 155] width 164 height 7
click at [325, 150] on link "View External Url" at bounding box center [337, 149] width 38 height 7
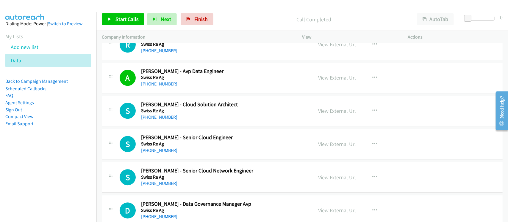
scroll to position [669, 0]
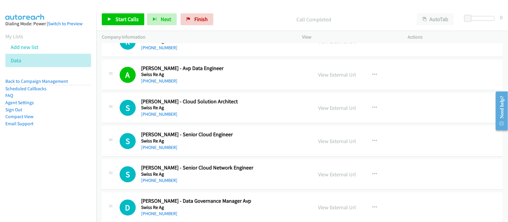
drag, startPoint x: 159, startPoint y: 115, endPoint x: 228, endPoint y: 127, distance: 70.0
click at [159, 115] on link "[PHONE_NUMBER]" at bounding box center [159, 114] width 36 height 6
click at [158, 146] on link "[PHONE_NUMBER]" at bounding box center [159, 148] width 36 height 6
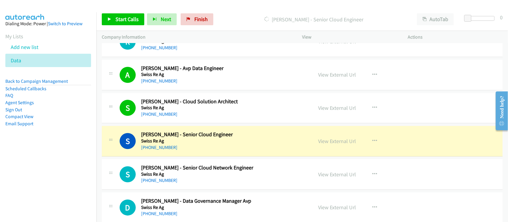
click at [168, 181] on link "[PHONE_NUMBER]" at bounding box center [159, 181] width 36 height 6
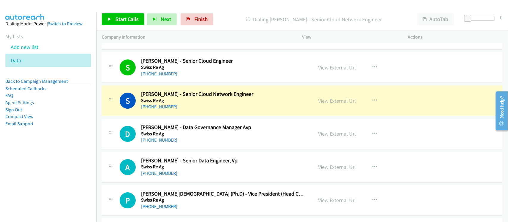
scroll to position [743, 0]
click at [203, 148] on div "D Callback Scheduled [PERSON_NAME] - Data Governance Manager Avp Swiss Re Ag [G…" at bounding box center [302, 133] width 400 height 31
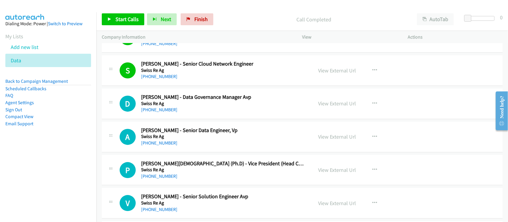
scroll to position [818, 0]
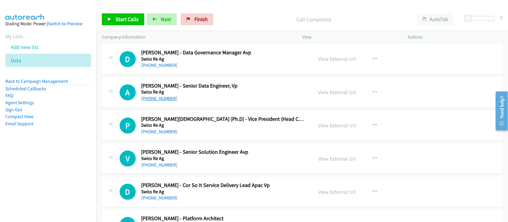
drag, startPoint x: 154, startPoint y: 100, endPoint x: 172, endPoint y: 100, distance: 17.5
click at [154, 100] on link "[PHONE_NUMBER]" at bounding box center [159, 99] width 36 height 6
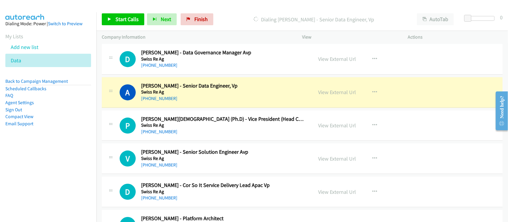
click at [214, 131] on div "[PHONE_NUMBER]" at bounding box center [223, 131] width 164 height 7
click at [164, 166] on link "[PHONE_NUMBER]" at bounding box center [159, 165] width 36 height 6
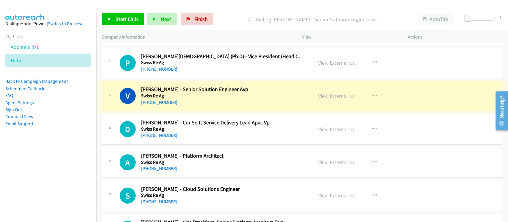
scroll to position [892, 0]
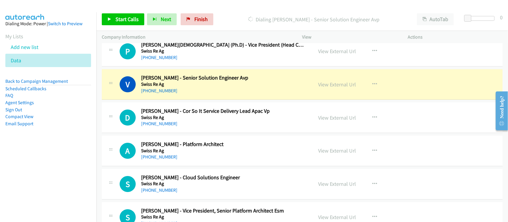
click at [220, 131] on div "D Callback Scheduled [PERSON_NAME] - Cor So It Service Delivery Lead Apac Vp Sw…" at bounding box center [302, 118] width 400 height 31
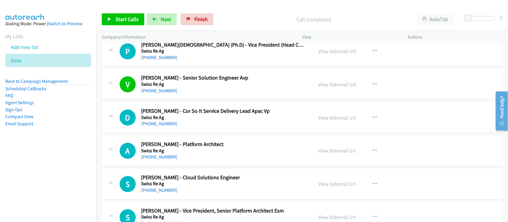
drag, startPoint x: 164, startPoint y: 155, endPoint x: 166, endPoint y: 162, distance: 7.3
click at [164, 155] on div "[PHONE_NUMBER]" at bounding box center [223, 157] width 164 height 7
click at [163, 157] on link "[PHONE_NUMBER]" at bounding box center [159, 157] width 36 height 6
drag, startPoint x: 170, startPoint y: 190, endPoint x: 216, endPoint y: 187, distance: 45.9
click at [170, 190] on link "[PHONE_NUMBER]" at bounding box center [159, 191] width 36 height 6
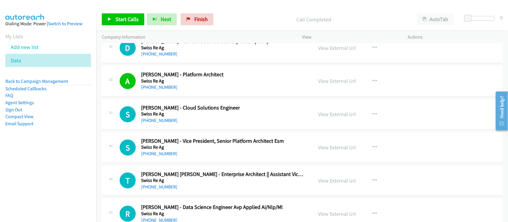
scroll to position [966, 0]
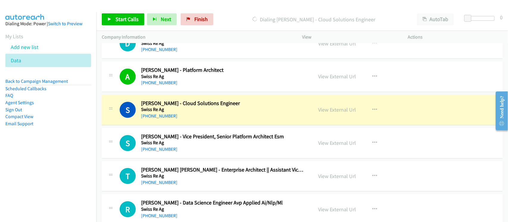
click at [188, 117] on div "[PHONE_NUMBER]" at bounding box center [223, 116] width 164 height 7
click at [335, 109] on link "View External Url" at bounding box center [337, 109] width 38 height 7
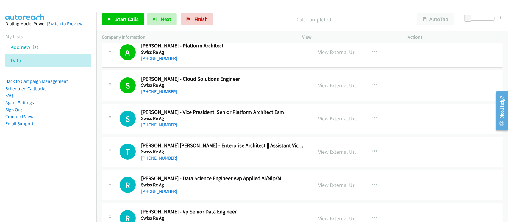
scroll to position [1003, 0]
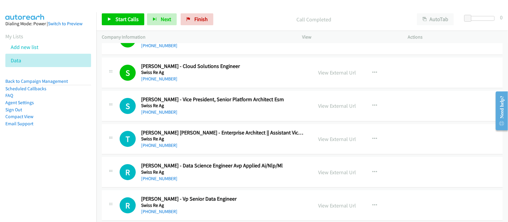
drag, startPoint x: 157, startPoint y: 112, endPoint x: 187, endPoint y: 108, distance: 30.6
click at [157, 112] on link "[PHONE_NUMBER]" at bounding box center [159, 112] width 36 height 6
click at [88, 163] on nav "Dialing Mode: Power | Switch to Preview My Lists Add new list Data Back to Camp…" at bounding box center [48, 123] width 97 height 222
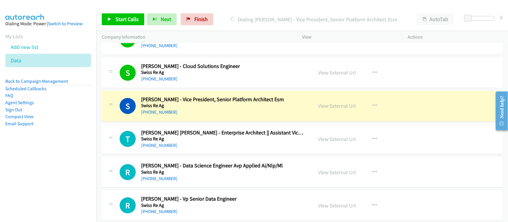
drag, startPoint x: 216, startPoint y: 109, endPoint x: 308, endPoint y: 106, distance: 92.5
click at [334, 107] on link "View External Url" at bounding box center [337, 106] width 38 height 7
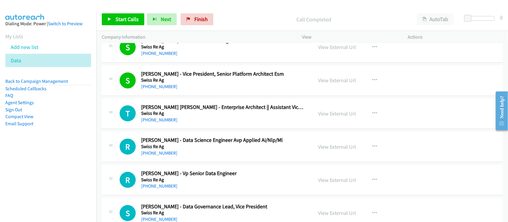
scroll to position [1041, 0]
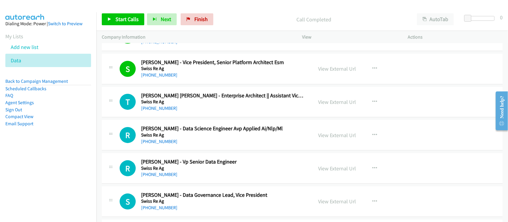
drag, startPoint x: 150, startPoint y: 111, endPoint x: 225, endPoint y: 112, distance: 74.9
click at [150, 111] on link "[PHONE_NUMBER]" at bounding box center [159, 109] width 36 height 6
click at [201, 114] on div "T Callback Scheduled [PERSON_NAME] [PERSON_NAME] - Enterprise Architect || Assi…" at bounding box center [302, 102] width 400 height 31
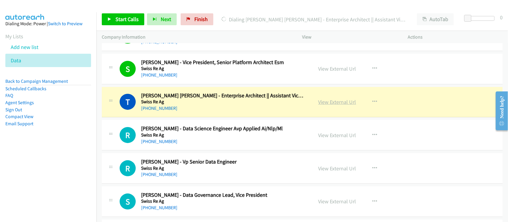
click at [342, 104] on link "View External Url" at bounding box center [337, 102] width 38 height 7
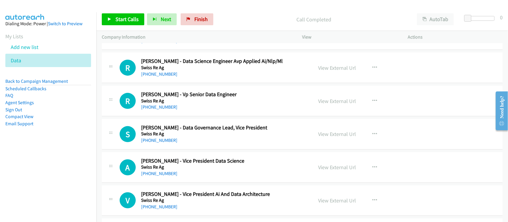
scroll to position [1115, 0]
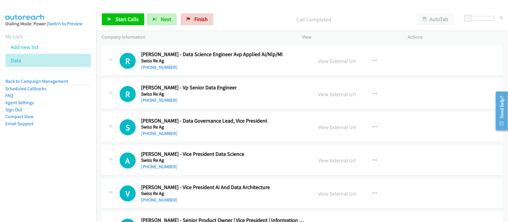
drag, startPoint x: 164, startPoint y: 69, endPoint x: 276, endPoint y: 92, distance: 114.2
click at [164, 69] on link "[PHONE_NUMBER]" at bounding box center [159, 68] width 36 height 6
click at [159, 103] on link "[PHONE_NUMBER]" at bounding box center [159, 101] width 36 height 6
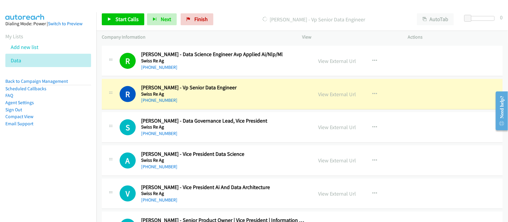
click at [206, 126] on h5 "Swiss Re Ag" at bounding box center [223, 127] width 164 height 6
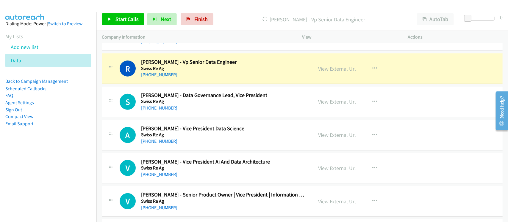
scroll to position [1189, 0]
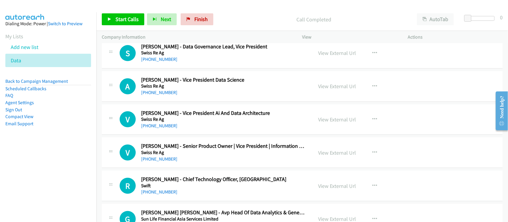
drag, startPoint x: 158, startPoint y: 124, endPoint x: 192, endPoint y: 125, distance: 33.6
click at [158, 124] on link "[PHONE_NUMBER]" at bounding box center [159, 126] width 36 height 6
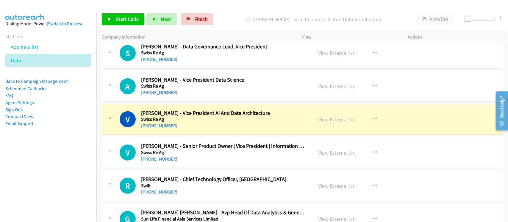
click at [206, 124] on div "[PHONE_NUMBER]" at bounding box center [223, 125] width 164 height 7
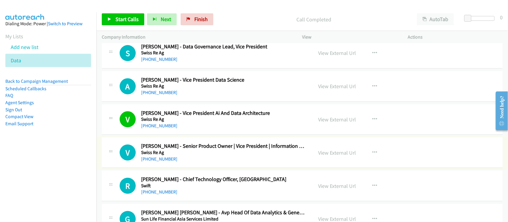
scroll to position [1226, 0]
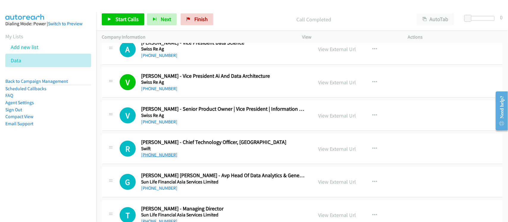
click at [154, 155] on link "[PHONE_NUMBER]" at bounding box center [159, 155] width 36 height 6
click at [207, 155] on div "[PHONE_NUMBER]" at bounding box center [223, 155] width 164 height 7
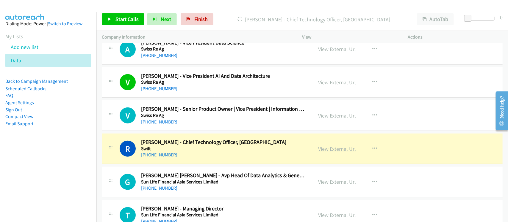
click at [332, 152] on link "View External Url" at bounding box center [337, 149] width 38 height 7
click at [204, 157] on div "[PHONE_NUMBER]" at bounding box center [223, 155] width 164 height 7
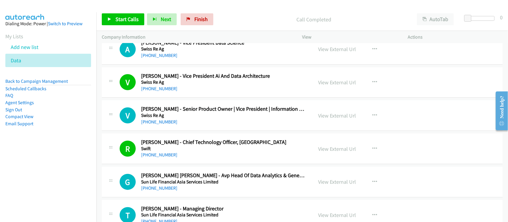
scroll to position [1264, 0]
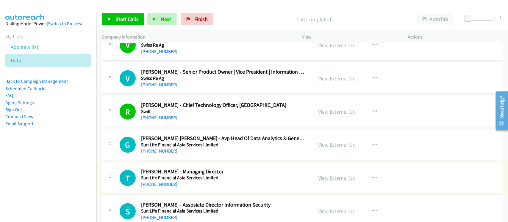
click at [330, 181] on link "View External Url" at bounding box center [337, 178] width 38 height 7
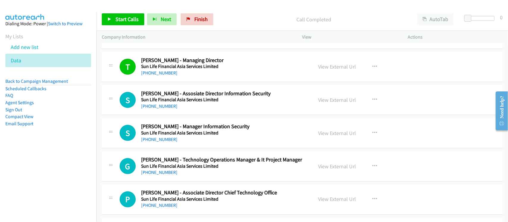
scroll to position [1449, 0]
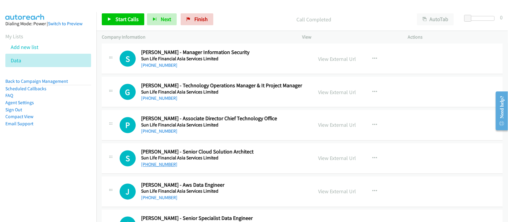
drag, startPoint x: 153, startPoint y: 169, endPoint x: 163, endPoint y: 166, distance: 10.3
click at [153, 168] on link "[PHONE_NUMBER]" at bounding box center [159, 165] width 36 height 6
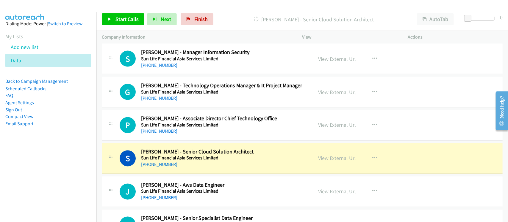
click at [188, 165] on div "[PHONE_NUMBER]" at bounding box center [223, 164] width 164 height 7
drag, startPoint x: 220, startPoint y: 170, endPoint x: 233, endPoint y: 167, distance: 13.3
click at [220, 169] on div "[PHONE_NUMBER]" at bounding box center [223, 164] width 164 height 7
click at [335, 161] on link "View External Url" at bounding box center [337, 158] width 38 height 7
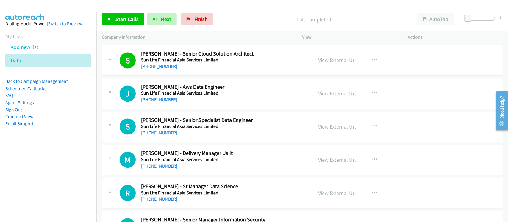
scroll to position [1561, 0]
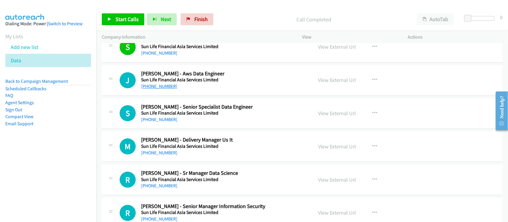
click at [155, 89] on link "[PHONE_NUMBER]" at bounding box center [159, 87] width 36 height 6
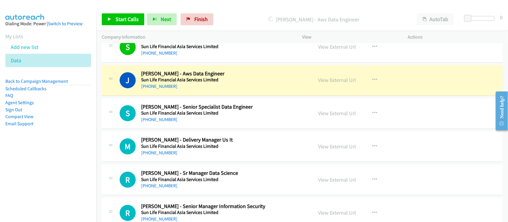
click at [192, 90] on div "[PHONE_NUMBER]" at bounding box center [223, 86] width 164 height 7
click at [201, 95] on div "J Callback Scheduled [PERSON_NAME] - Aws Data Engineer Sun Life Financial Asia …" at bounding box center [302, 80] width 400 height 31
click at [331, 83] on link "View External Url" at bounding box center [337, 80] width 38 height 7
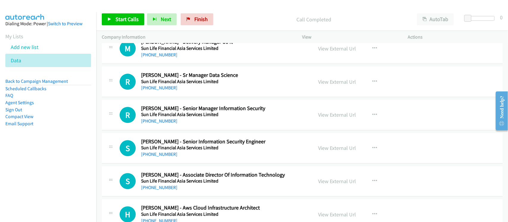
scroll to position [1672, 0]
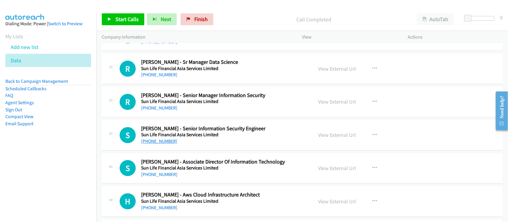
click at [162, 144] on link "[PHONE_NUMBER]" at bounding box center [159, 142] width 36 height 6
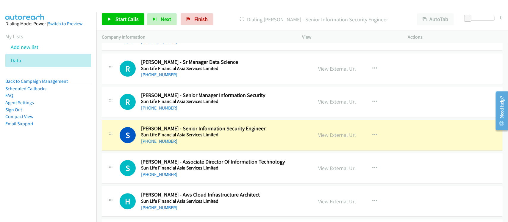
click at [208, 151] on div "S Callback Scheduled [PERSON_NAME] - Senior Information Security Engineer Sun L…" at bounding box center [302, 135] width 400 height 31
click at [330, 138] on link "View External Url" at bounding box center [337, 135] width 38 height 7
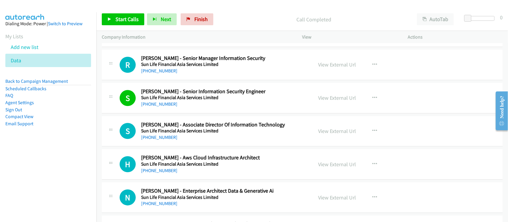
scroll to position [1747, 0]
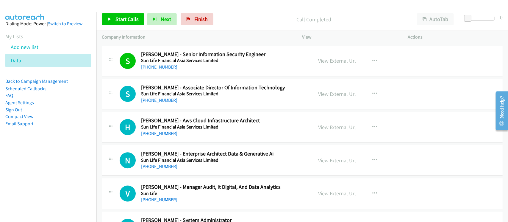
click at [161, 133] on div "[PHONE_NUMBER]" at bounding box center [223, 133] width 164 height 7
click at [159, 135] on link "[PHONE_NUMBER]" at bounding box center [159, 134] width 36 height 6
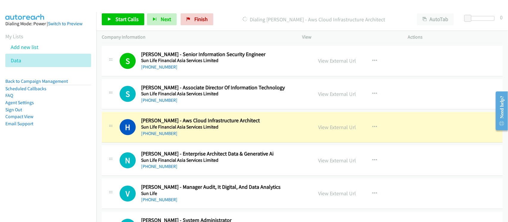
click at [206, 170] on div "[PHONE_NUMBER]" at bounding box center [223, 166] width 164 height 7
click at [189, 175] on div "N Callback Scheduled [PERSON_NAME] - Enterprise Architect Data & Generative Ai …" at bounding box center [302, 160] width 400 height 31
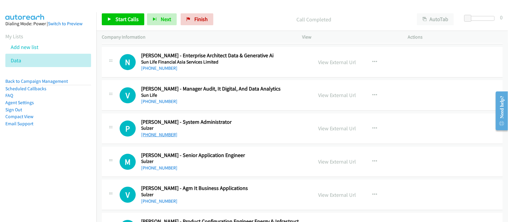
scroll to position [1858, 0]
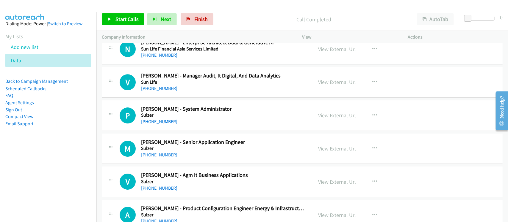
click at [160, 158] on link "[PHONE_NUMBER]" at bounding box center [159, 155] width 36 height 6
click at [200, 146] on h2 "[PERSON_NAME] - Senior Application Engineer" at bounding box center [223, 142] width 164 height 7
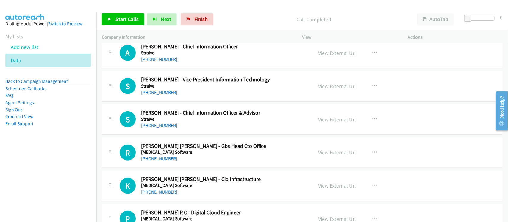
scroll to position [2156, 0]
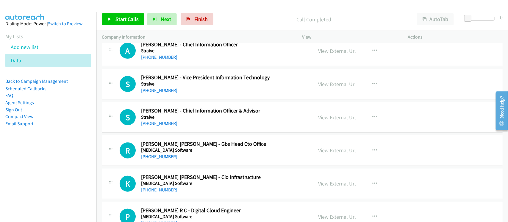
click at [164, 58] on link "[PHONE_NUMBER]" at bounding box center [159, 57] width 36 height 6
click at [195, 81] on h2 "[PERSON_NAME] - Vice President Information Technology" at bounding box center [223, 77] width 164 height 7
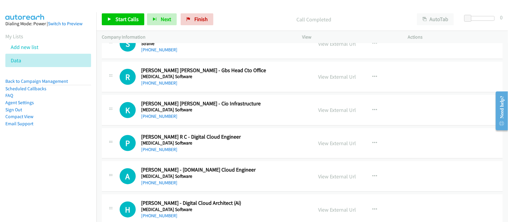
scroll to position [2230, 0]
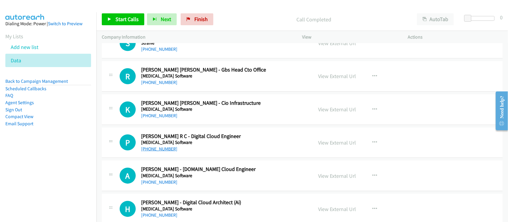
click at [158, 152] on link "[PHONE_NUMBER]" at bounding box center [159, 149] width 36 height 6
click at [194, 164] on td "A Callback Scheduled [PERSON_NAME] - [DOMAIN_NAME] Cloud Engineer [MEDICAL_DATA…" at bounding box center [301, 176] width 411 height 33
click at [166, 185] on link "[PHONE_NUMBER]" at bounding box center [159, 183] width 36 height 6
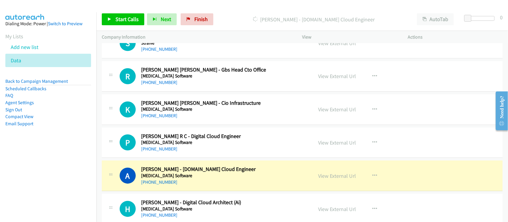
click at [197, 190] on div "A Callback Scheduled [PERSON_NAME] - [DOMAIN_NAME] Cloud Engineer [MEDICAL_DATA…" at bounding box center [302, 176] width 400 height 31
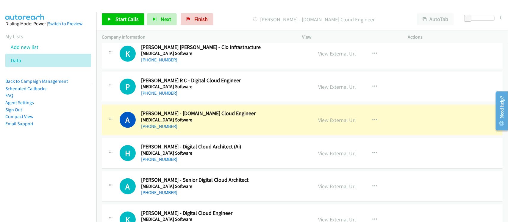
scroll to position [2304, 0]
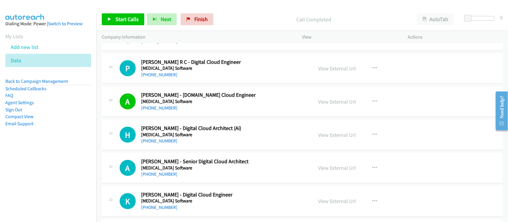
drag, startPoint x: 168, startPoint y: 145, endPoint x: 184, endPoint y: 145, distance: 16.1
click at [168, 144] on link "[PHONE_NUMBER]" at bounding box center [159, 141] width 36 height 6
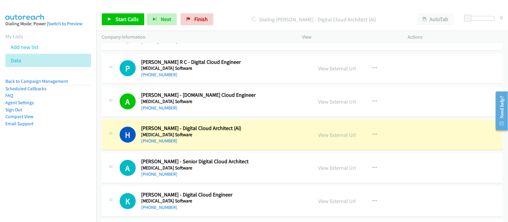
click at [207, 150] on div "H Callback Scheduled [PERSON_NAME] - Digital Cloud Architect (Ai) [MEDICAL_DATA…" at bounding box center [302, 135] width 400 height 31
click at [161, 177] on link "[PHONE_NUMBER]" at bounding box center [159, 175] width 36 height 6
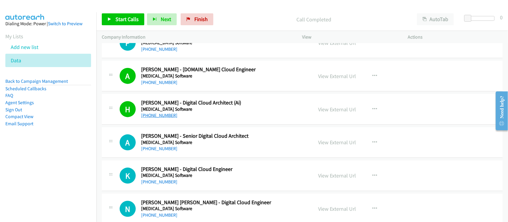
scroll to position [2379, 0]
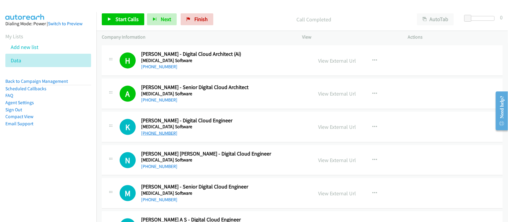
drag, startPoint x: 147, startPoint y: 135, endPoint x: 157, endPoint y: 135, distance: 10.1
click at [147, 135] on link "[PHONE_NUMBER]" at bounding box center [159, 134] width 36 height 6
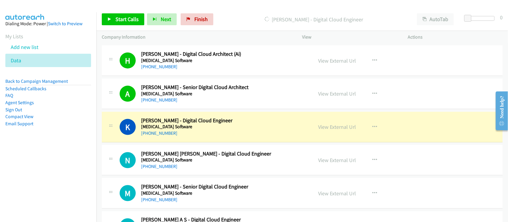
click at [155, 168] on link "[PHONE_NUMBER]" at bounding box center [159, 167] width 36 height 6
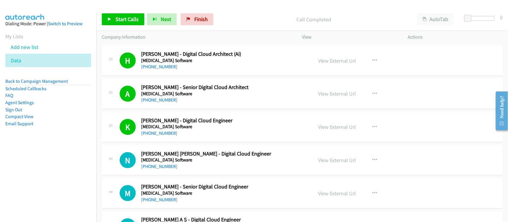
click at [206, 169] on div "[PHONE_NUMBER]" at bounding box center [223, 166] width 164 height 7
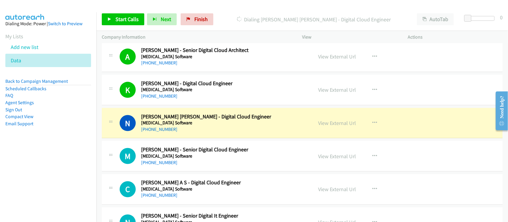
scroll to position [2453, 0]
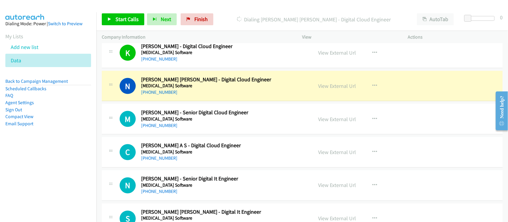
drag, startPoint x: 194, startPoint y: 101, endPoint x: 198, endPoint y: 100, distance: 3.7
click at [194, 101] on div "N Callback Scheduled [PERSON_NAME] [PERSON_NAME] - Digital Cloud Engineer [MEDI…" at bounding box center [302, 86] width 400 height 31
click at [323, 89] on link "View External Url" at bounding box center [337, 86] width 38 height 7
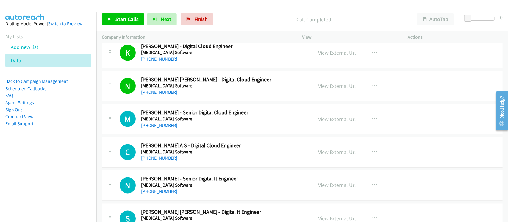
drag, startPoint x: 162, startPoint y: 130, endPoint x: 207, endPoint y: 130, distance: 45.2
click at [162, 128] on link "[PHONE_NUMBER]" at bounding box center [159, 126] width 36 height 6
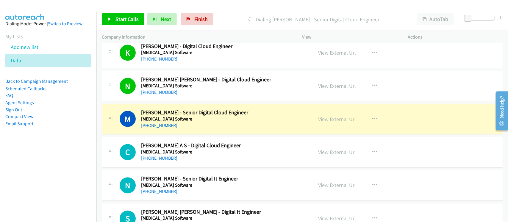
click at [209, 161] on div "[PHONE_NUMBER]" at bounding box center [223, 158] width 164 height 7
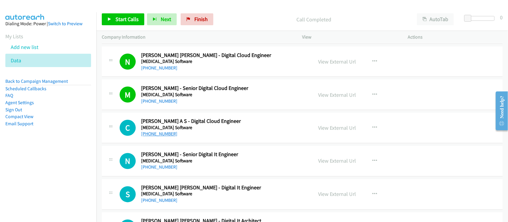
scroll to position [2490, 0]
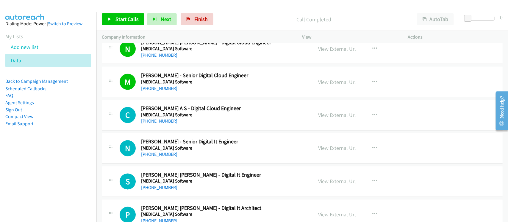
drag, startPoint x: 164, startPoint y: 159, endPoint x: 197, endPoint y: 158, distance: 33.3
click at [164, 158] on link "[PHONE_NUMBER]" at bounding box center [159, 155] width 36 height 6
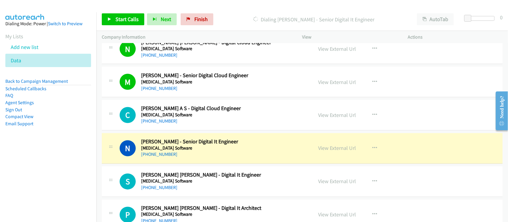
drag, startPoint x: 189, startPoint y: 157, endPoint x: 192, endPoint y: 155, distance: 3.6
click at [189, 157] on div "[PHONE_NUMBER]" at bounding box center [223, 154] width 164 height 7
click at [339, 151] on link "View External Url" at bounding box center [337, 148] width 38 height 7
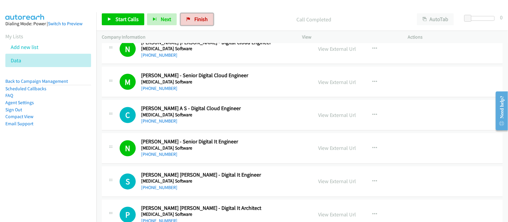
drag, startPoint x: 191, startPoint y: 21, endPoint x: 293, endPoint y: 30, distance: 103.0
click at [191, 21] on link "Finish" at bounding box center [196, 19] width 33 height 12
